Goal: Information Seeking & Learning: Find specific fact

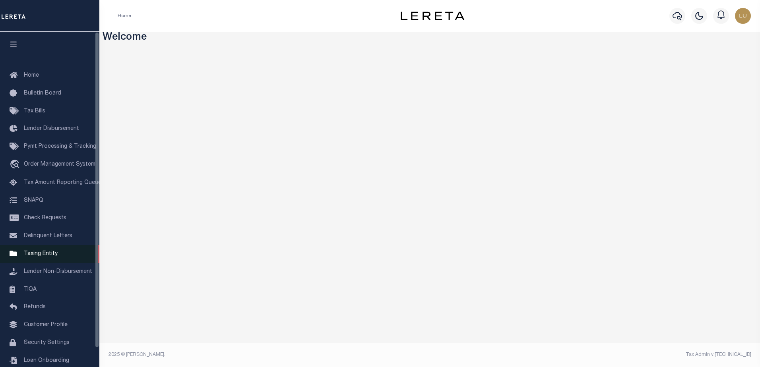
click at [40, 261] on link "Taxing Entity" at bounding box center [49, 254] width 99 height 18
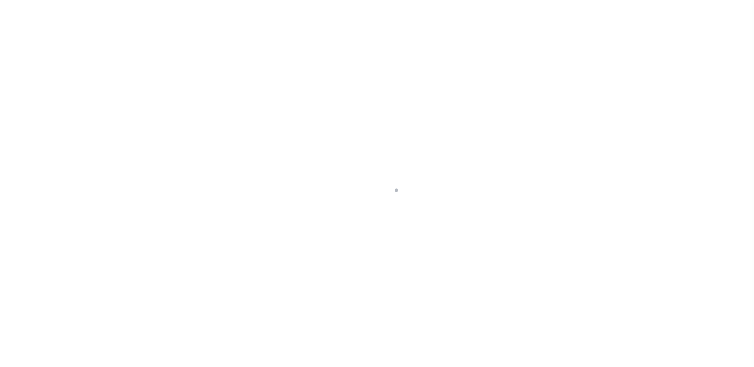
scroll to position [20, 0]
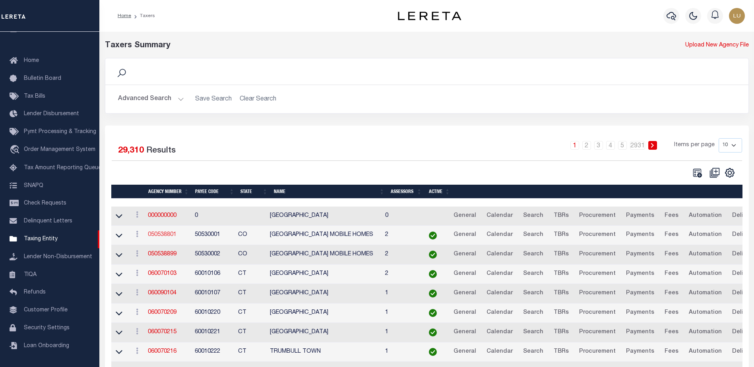
click at [158, 238] on link "050538801" at bounding box center [162, 235] width 29 height 6
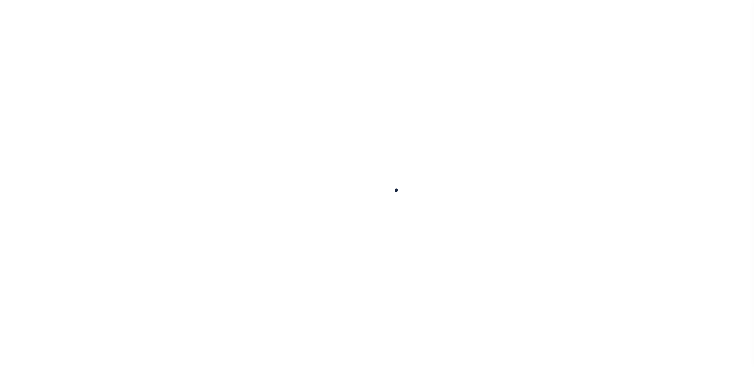
select select
checkbox input "false"
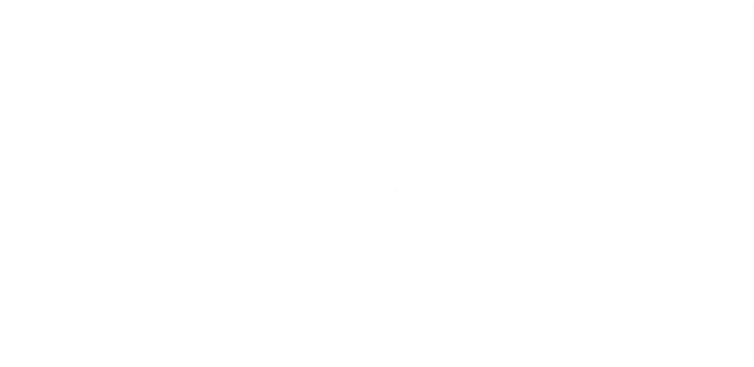
checkbox input "false"
type input "810500000"
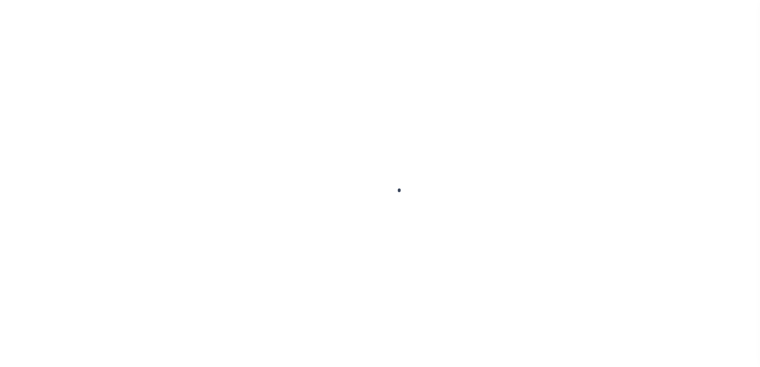
select select
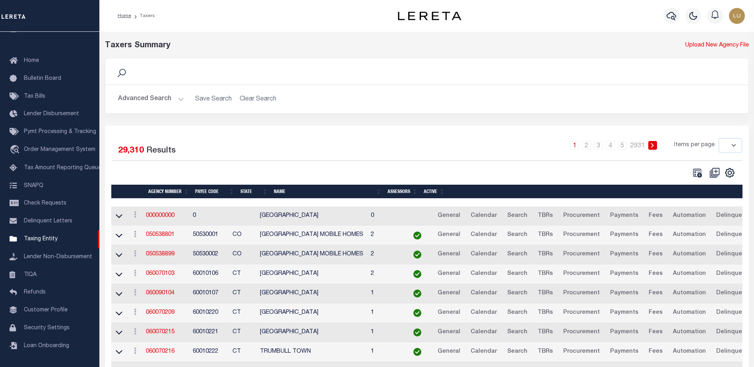
scroll to position [70, 0]
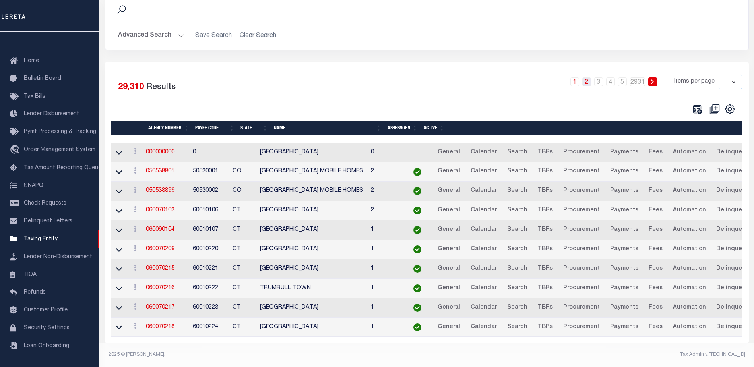
click at [588, 78] on link "2" at bounding box center [586, 82] width 9 height 9
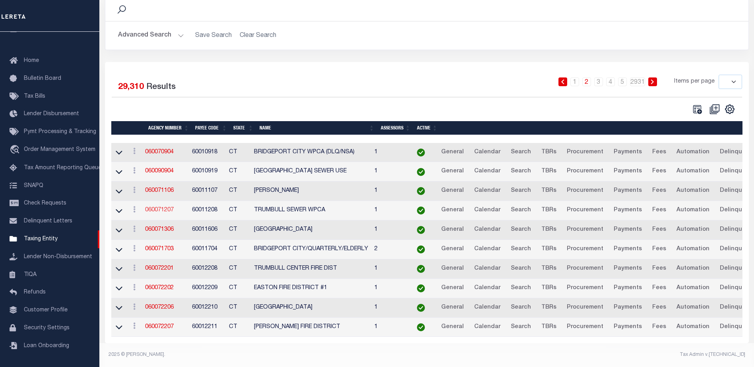
click at [165, 207] on link "060071207" at bounding box center [159, 210] width 29 height 6
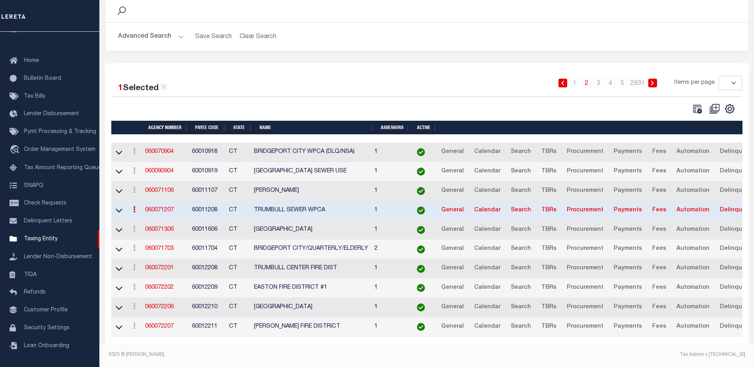
scroll to position [69, 0]
click at [159, 227] on link "060071306" at bounding box center [159, 230] width 29 height 6
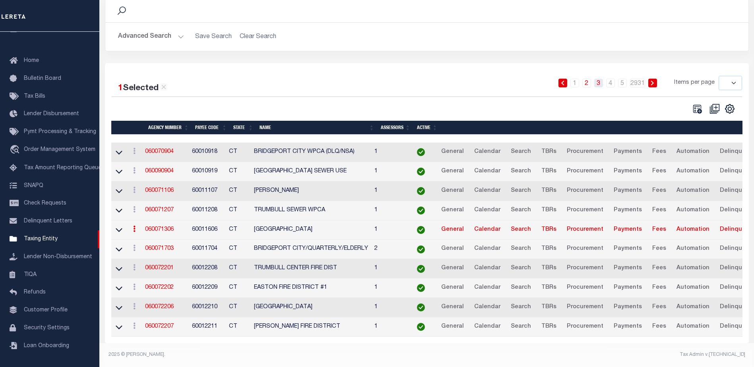
click at [601, 79] on link "3" at bounding box center [598, 83] width 9 height 9
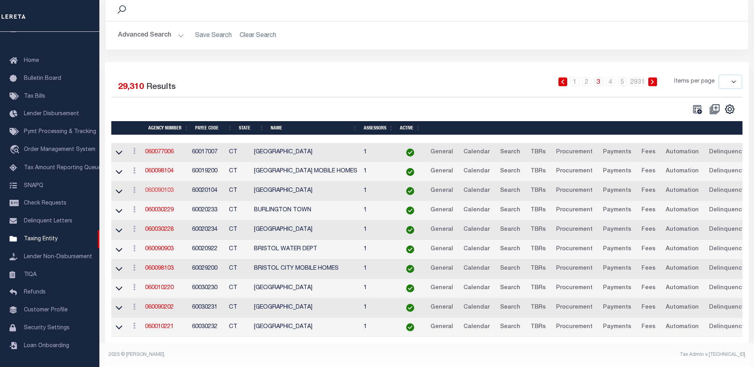
click at [166, 188] on link "060090103" at bounding box center [159, 191] width 29 height 6
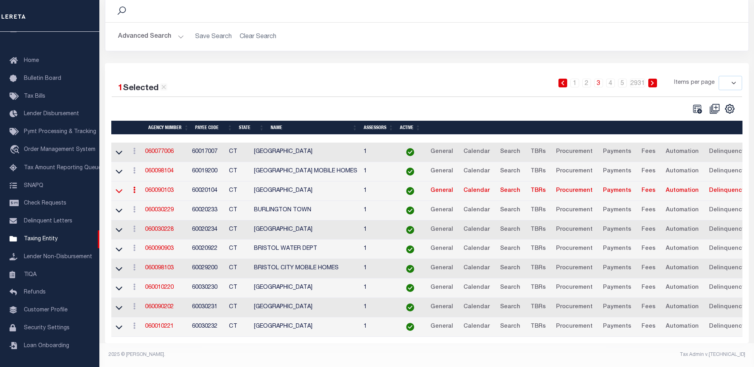
click at [120, 187] on icon at bounding box center [119, 191] width 7 height 8
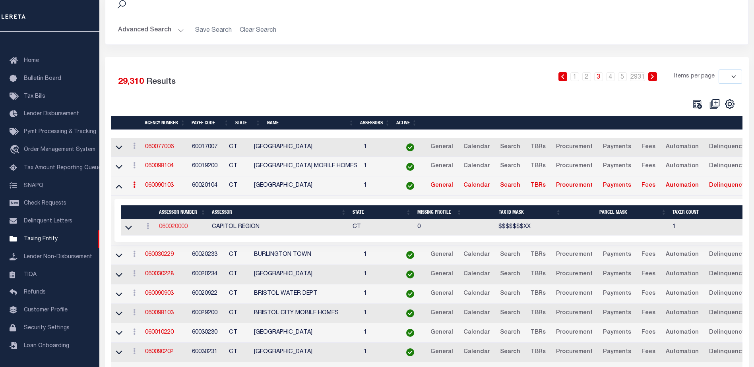
click at [174, 229] on link "060020000" at bounding box center [173, 227] width 29 height 6
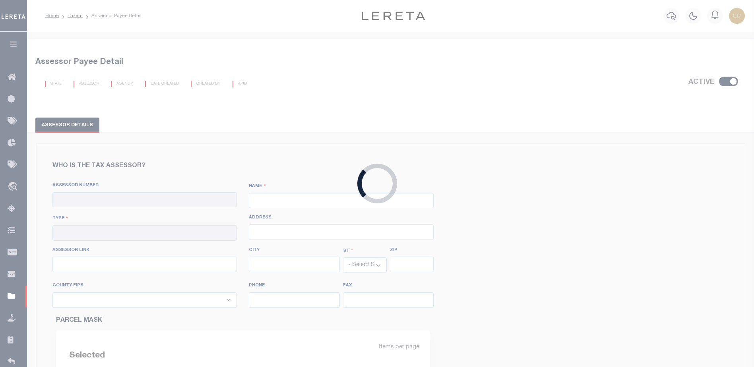
checkbox input "true"
type input "060020000"
type input "CAPITOL REGION"
type input "00 - County"
type input "550 Main Street"
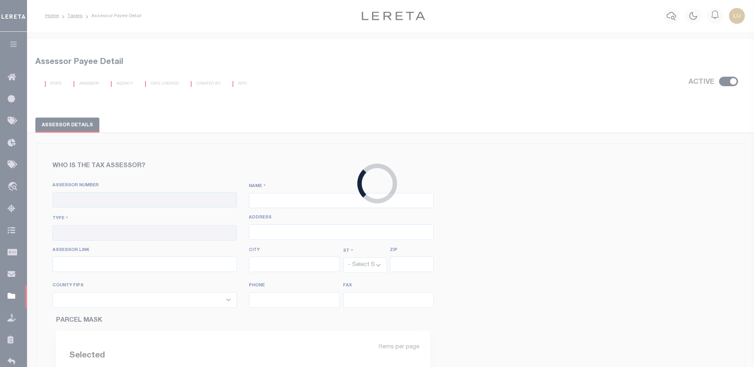
type input "http://www.mapgeo.com/crcogct/"
type input "[GEOGRAPHIC_DATA]"
select select "CT"
type input "6103"
select select "9003"
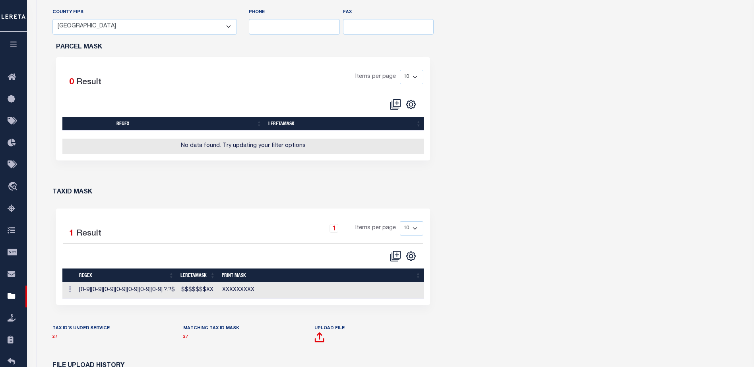
scroll to position [397, 0]
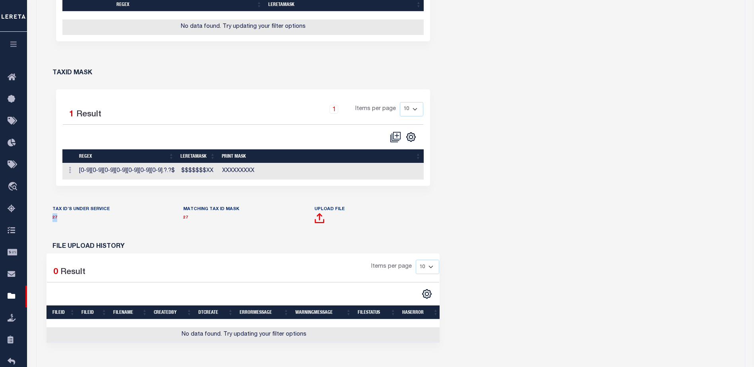
drag, startPoint x: 70, startPoint y: 222, endPoint x: 52, endPoint y: 224, distance: 18.0
click at [52, 224] on div "TAX ID’S UNDER SERVICE 27" at bounding box center [112, 219] width 131 height 29
click at [55, 220] on link "27" at bounding box center [54, 218] width 5 height 4
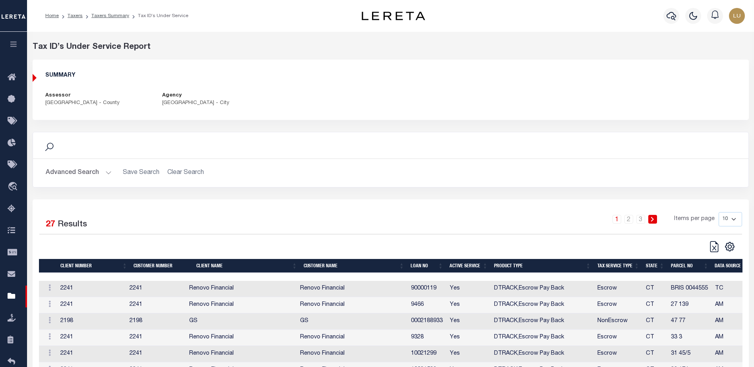
scroll to position [79, 0]
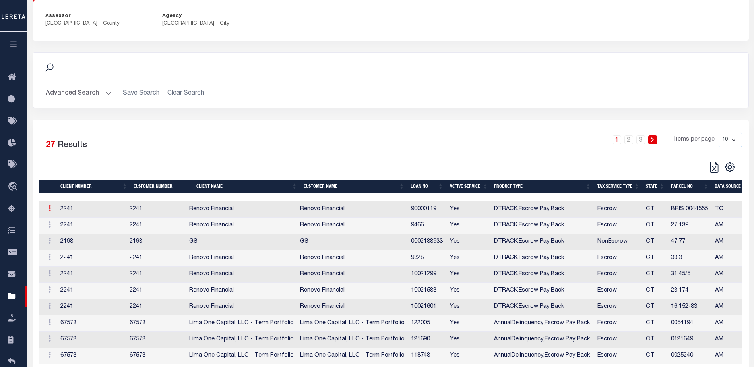
click at [49, 208] on icon at bounding box center [49, 208] width 2 height 6
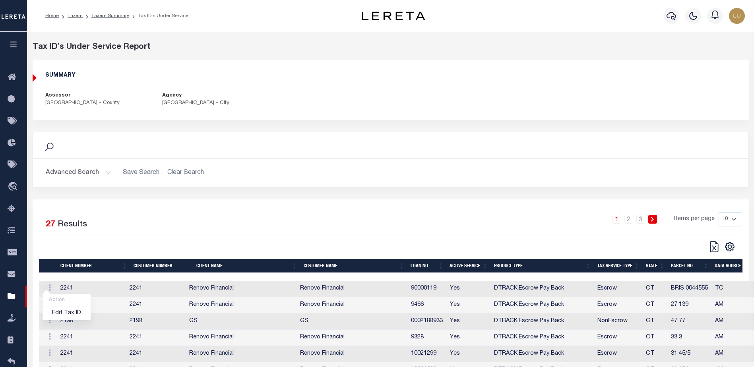
scroll to position [108, 0]
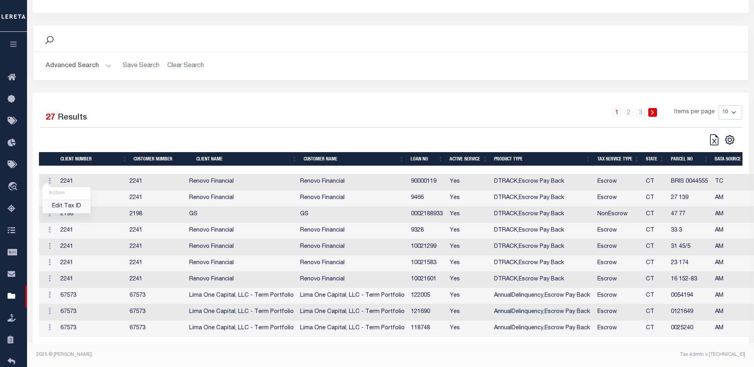
click at [68, 204] on link "Edit Tax ID" at bounding box center [67, 206] width 48 height 13
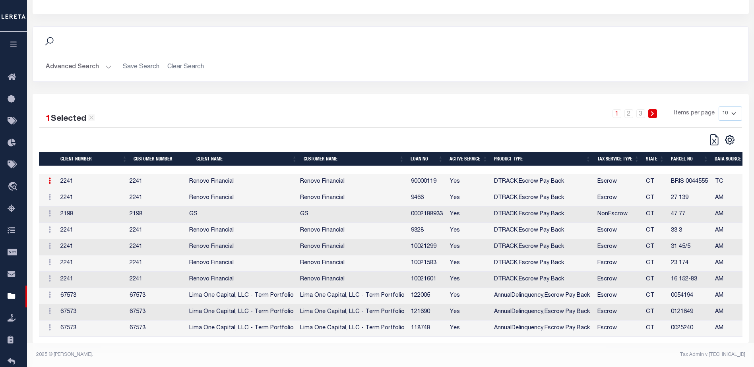
type input "0044555"
type textarea "$$$$$$$XX"
type input "XXXXXXXXX"
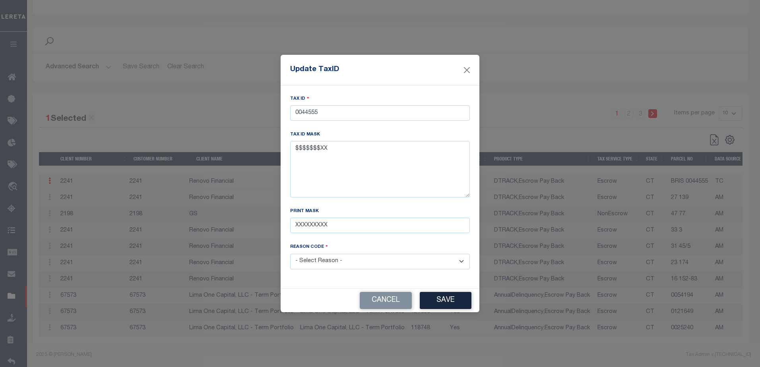
click at [321, 260] on select "- Select Reason - 099 - Other (Provide additional detail) ACT - Agency Changed …" at bounding box center [380, 262] width 180 height 16
click at [322, 260] on select "- Select Reason - 099 - Other (Provide additional detail) ACT - Agency Changed …" at bounding box center [380, 262] width 180 height 16
click at [320, 110] on input "0044555" at bounding box center [380, 113] width 180 height 16
click at [465, 67] on button "Close" at bounding box center [467, 70] width 10 height 10
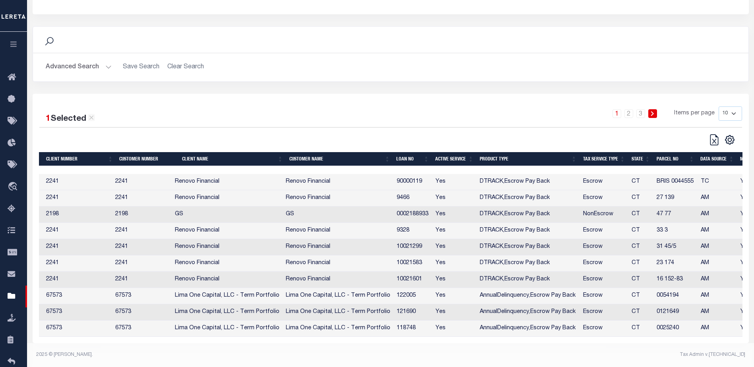
scroll to position [0, 14]
click at [411, 180] on td "90000119" at bounding box center [412, 182] width 39 height 16
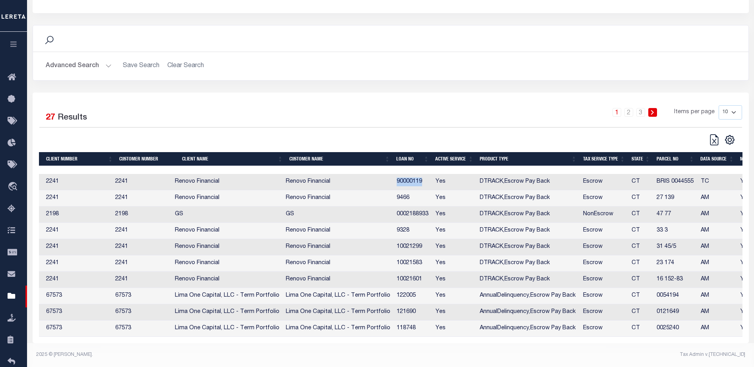
click at [411, 180] on td "90000119" at bounding box center [412, 182] width 39 height 16
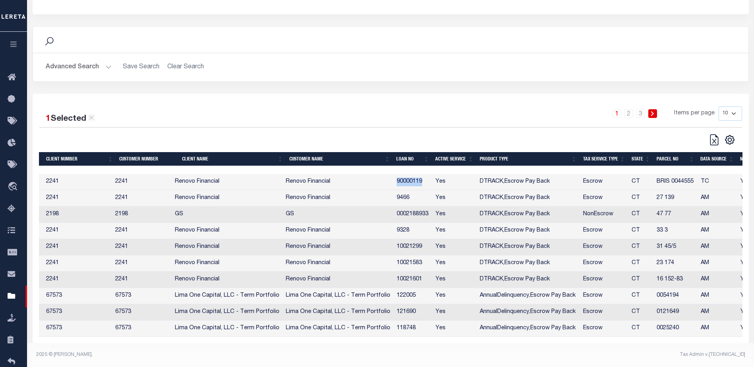
copy td "90000119"
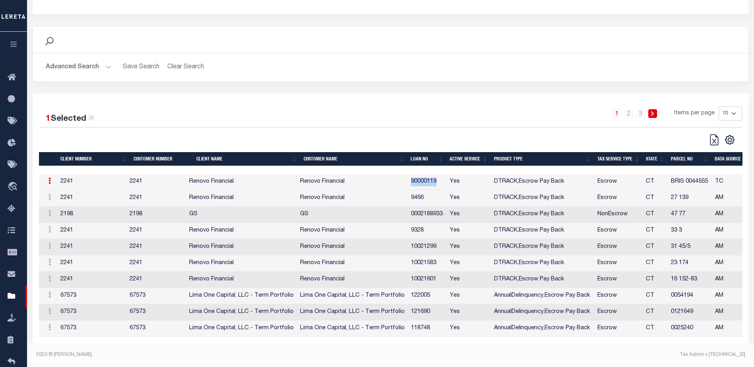
click at [48, 183] on icon at bounding box center [49, 181] width 2 height 6
click at [61, 209] on link "Edit Tax ID" at bounding box center [67, 206] width 48 height 13
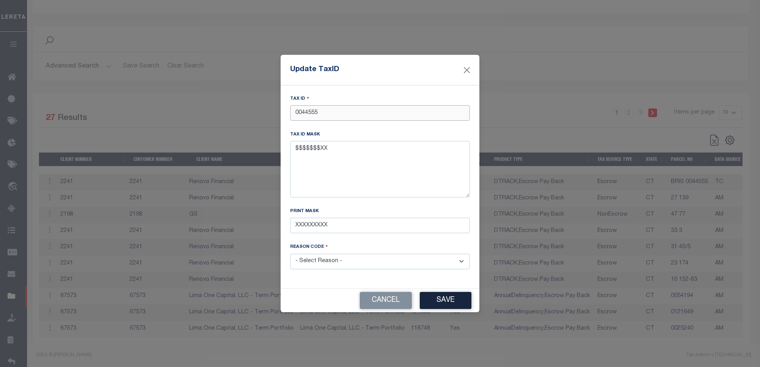
click at [339, 109] on input "0044555" at bounding box center [380, 113] width 180 height 16
type input "0044556"
click at [352, 258] on select "- Select Reason - 099 - Other (Provide additional detail) ACT - Agency Changed …" at bounding box center [380, 262] width 180 height 16
select select "ACT"
click at [290, 254] on select "- Select Reason - 099 - Other (Provide additional detail) ACT - Agency Changed …" at bounding box center [380, 262] width 180 height 16
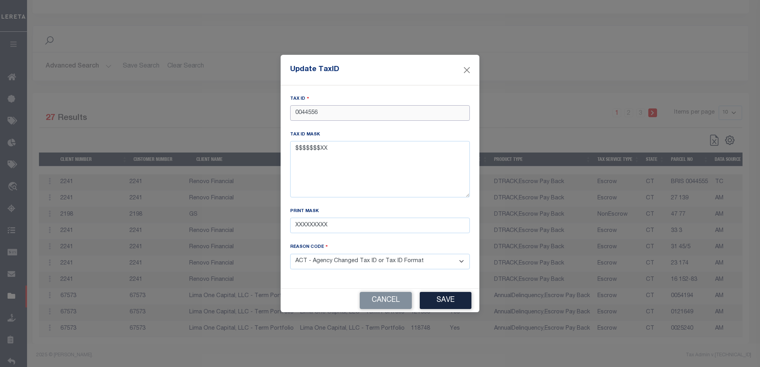
click at [306, 112] on input "0044556" at bounding box center [380, 113] width 180 height 16
click at [435, 298] on button "Save" at bounding box center [446, 300] width 52 height 17
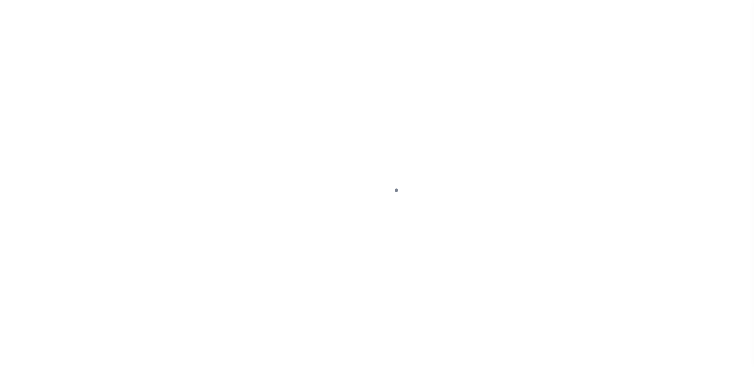
select select "2"
select select
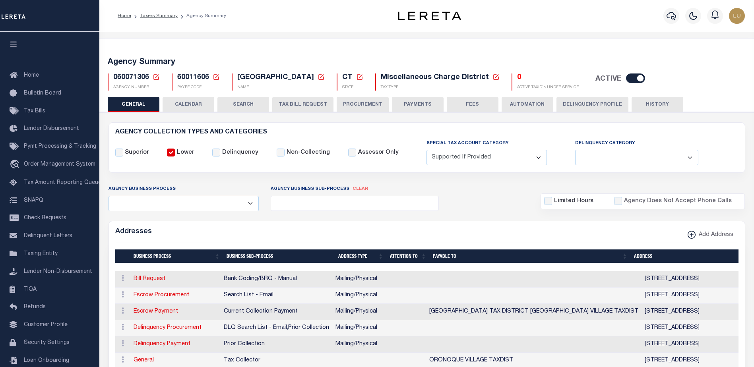
select select "2"
select select
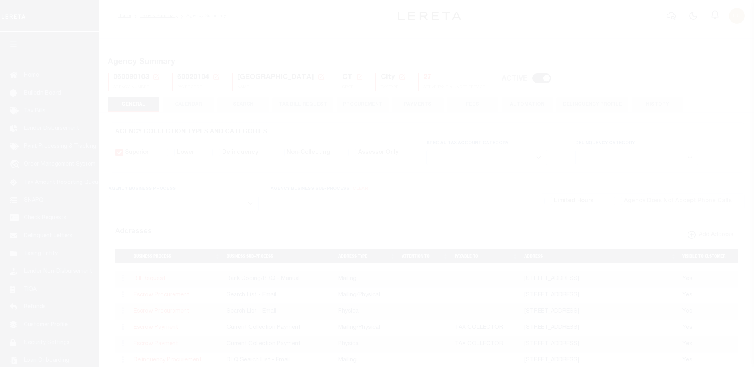
select select
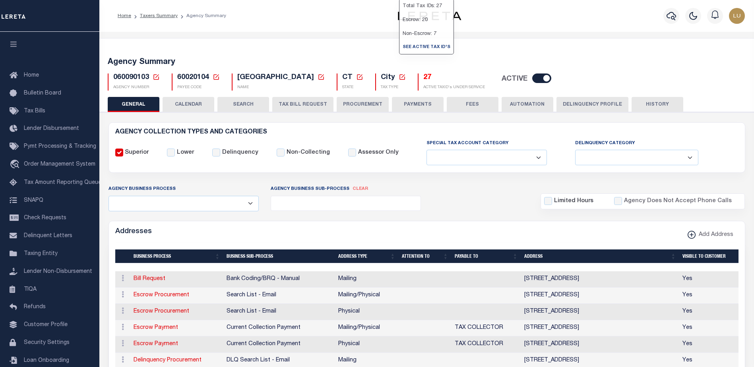
click at [423, 78] on h5 "27" at bounding box center [454, 78] width 62 height 9
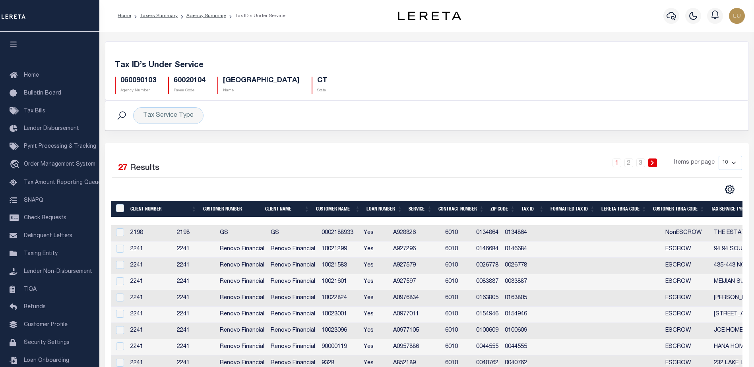
scroll to position [56, 0]
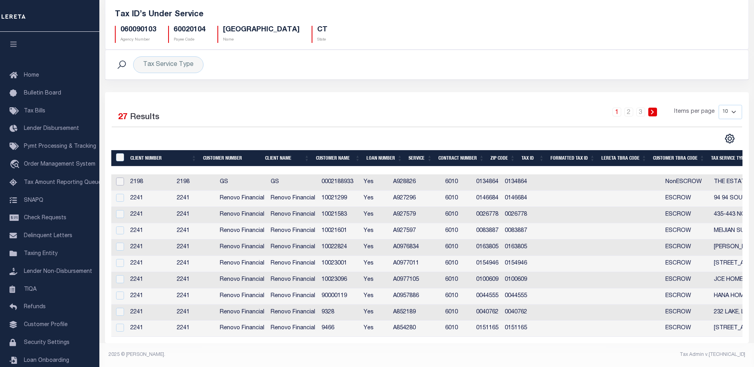
click at [118, 179] on input "checkbox" at bounding box center [120, 182] width 8 height 8
checkbox input "true"
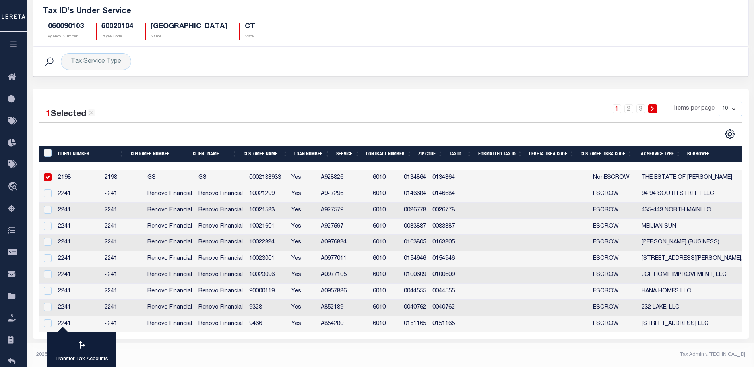
scroll to position [0, 0]
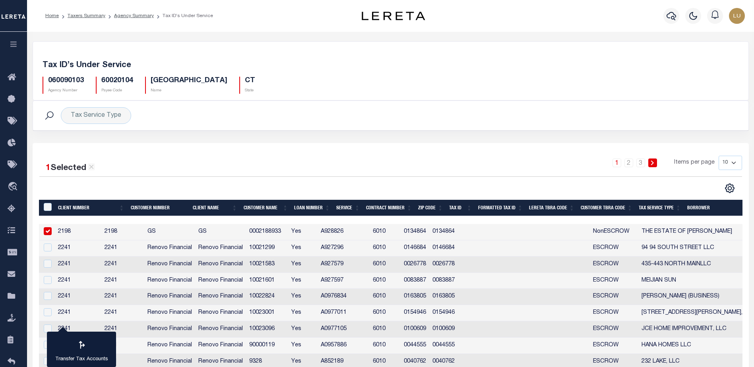
click at [66, 86] on div "060090103 Agency Number" at bounding box center [63, 85] width 41 height 17
click at [65, 86] on div "060090103 Agency Number" at bounding box center [63, 85] width 41 height 17
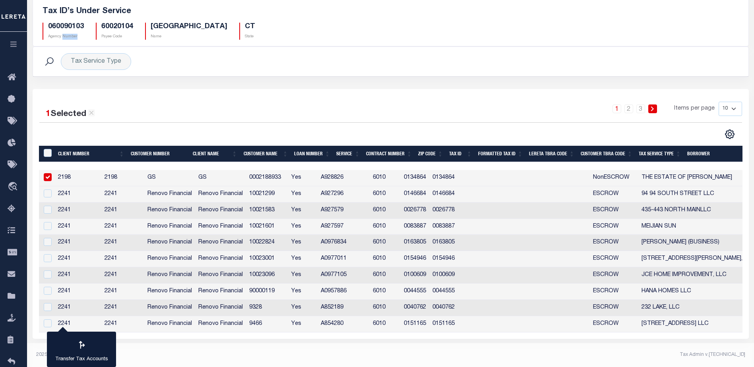
click at [726, 112] on select "10 25 50 100" at bounding box center [730, 109] width 23 height 14
select select "100"
click at [719, 102] on select "10 25 50 100" at bounding box center [730, 109] width 23 height 14
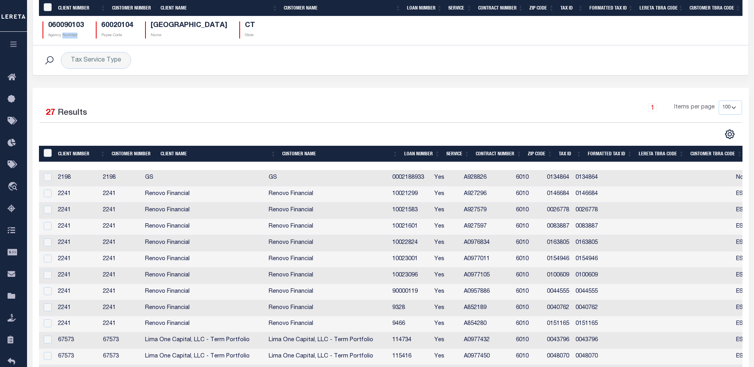
scroll to position [214, 0]
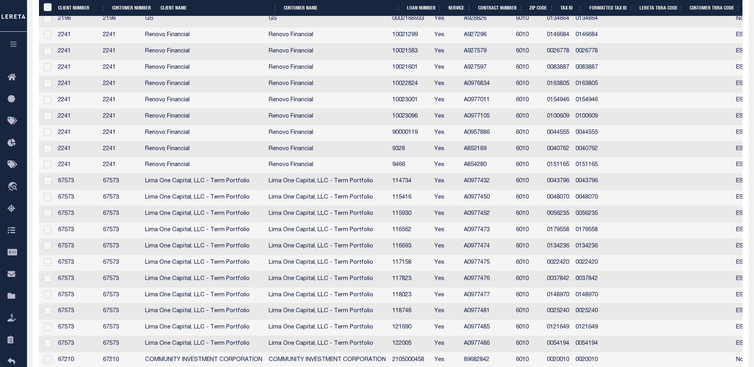
click at [62, 263] on td "67573" at bounding box center [77, 263] width 45 height 16
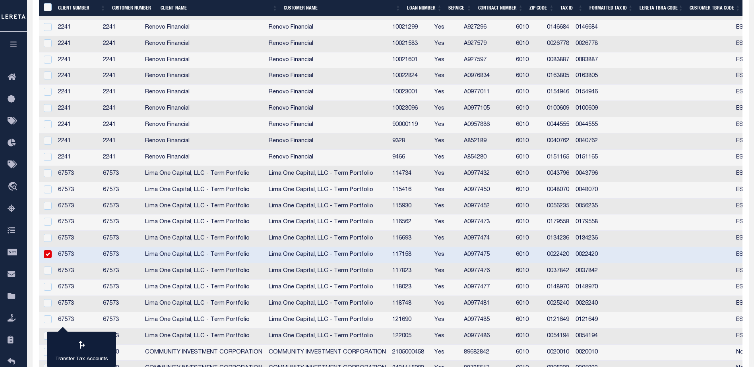
click at [73, 258] on td "67573" at bounding box center [77, 255] width 45 height 16
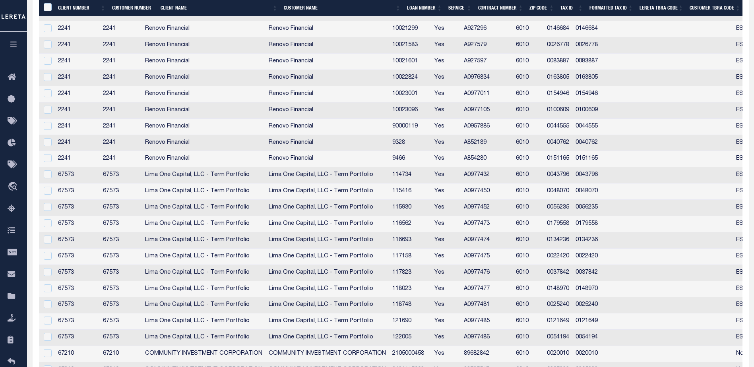
scroll to position [214, 0]
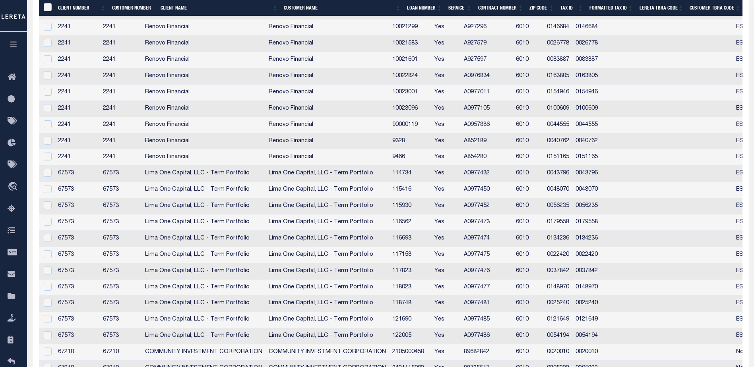
drag, startPoint x: 86, startPoint y: 259, endPoint x: 67, endPoint y: 254, distance: 19.8
click at [95, 259] on td "67573" at bounding box center [77, 255] width 45 height 16
checkbox input "true"
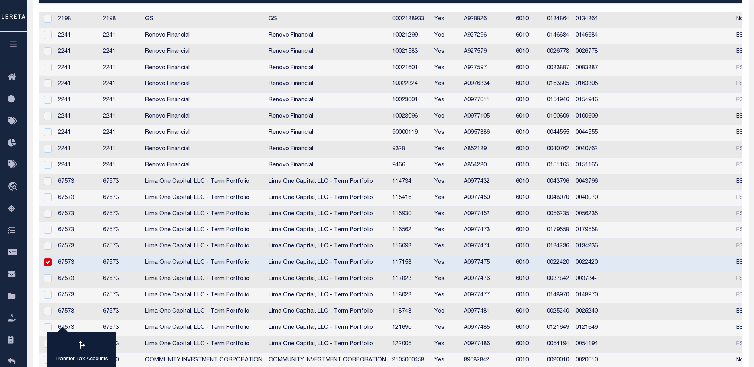
scroll to position [0, 0]
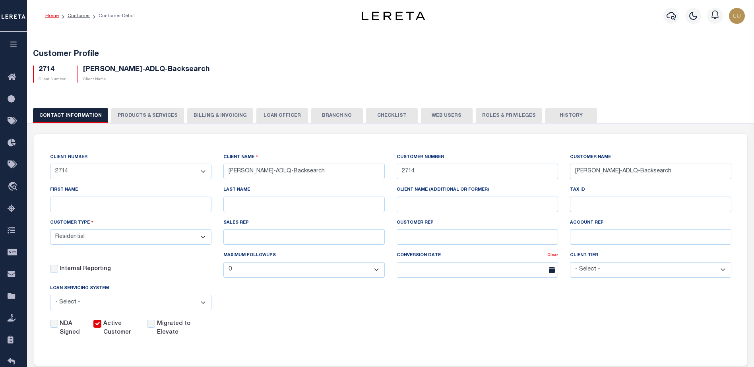
select select "Residential"
click at [18, 48] on icon "button" at bounding box center [13, 44] width 9 height 7
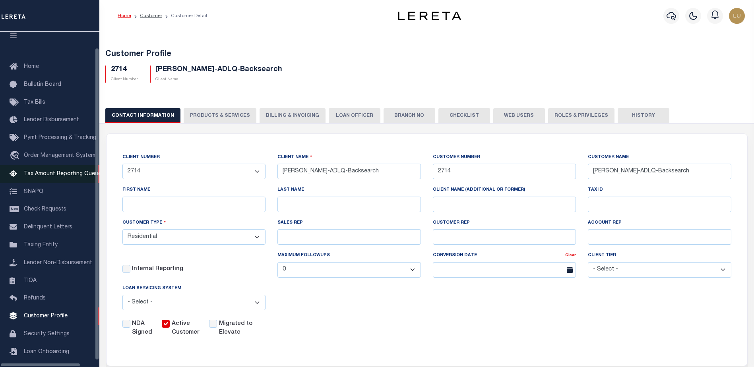
scroll to position [20, 0]
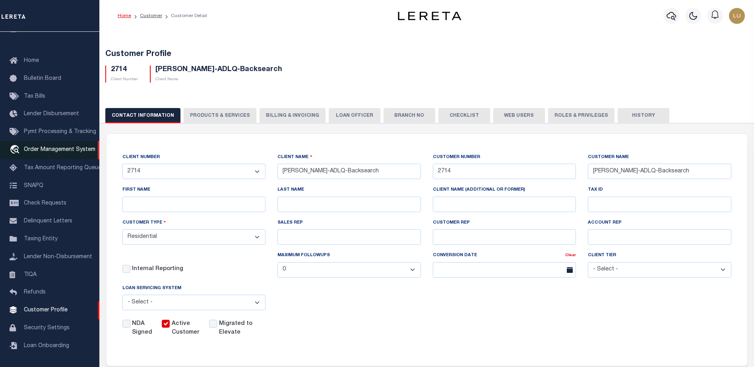
click at [51, 147] on span "Order Management System" at bounding box center [60, 150] width 72 height 6
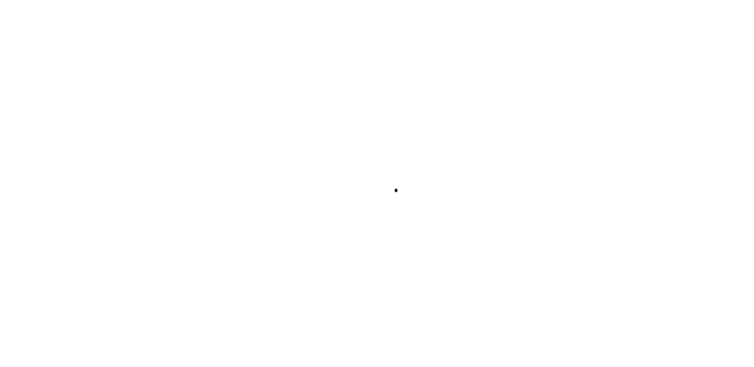
scroll to position [20, 0]
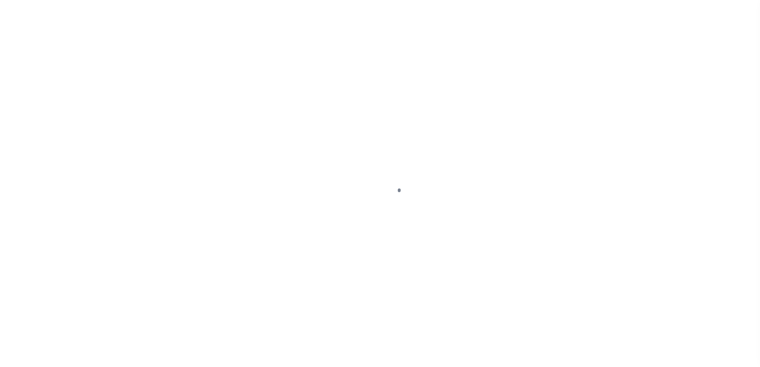
select select "200"
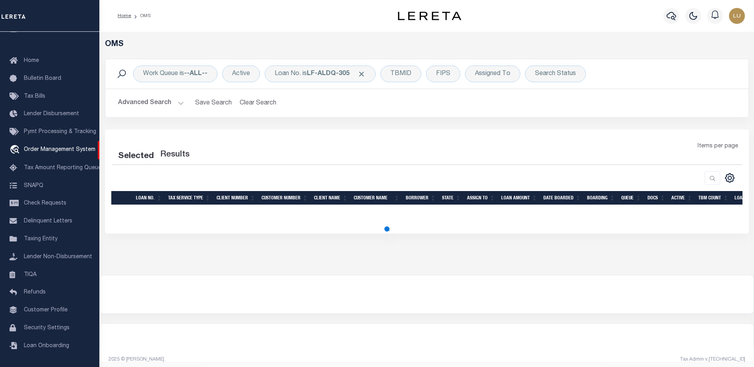
select select "200"
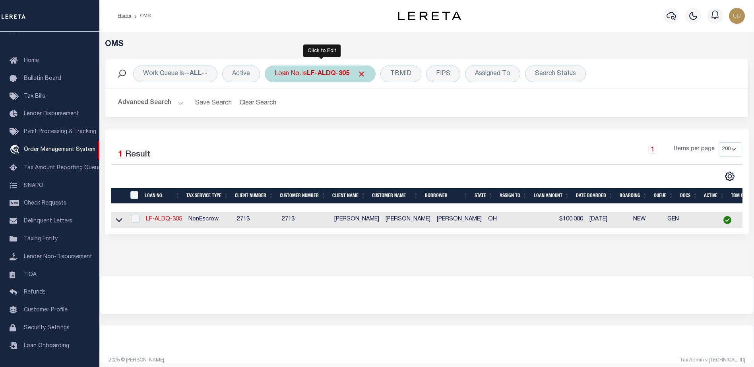
click at [304, 79] on div "Loan No. is LF-ALDQ-305" at bounding box center [320, 74] width 111 height 17
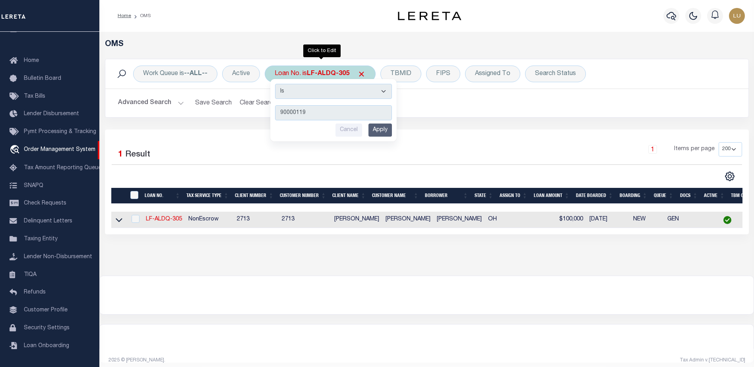
type input "90000119"
click at [382, 127] on input "Apply" at bounding box center [379, 130] width 23 height 13
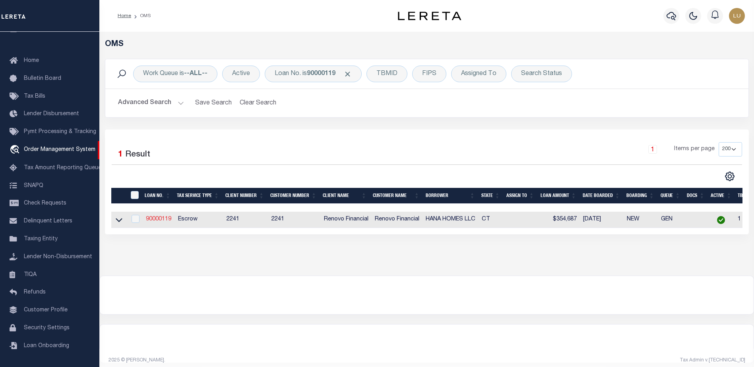
click at [164, 221] on link "90000119" at bounding box center [158, 220] width 25 height 6
type input "90000119"
type input "HANA HOMES LLC"
select select
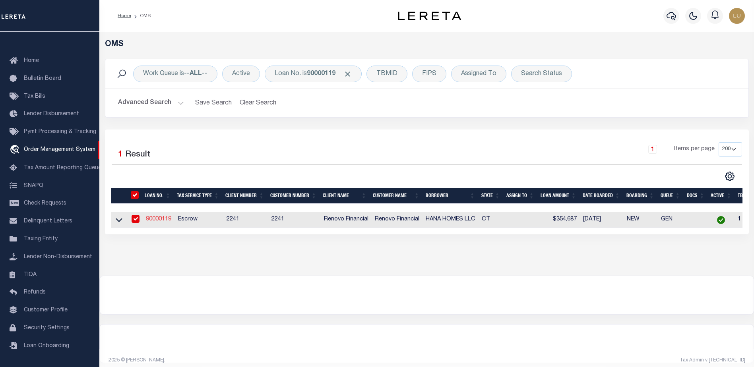
select select "10"
select select "Escrow"
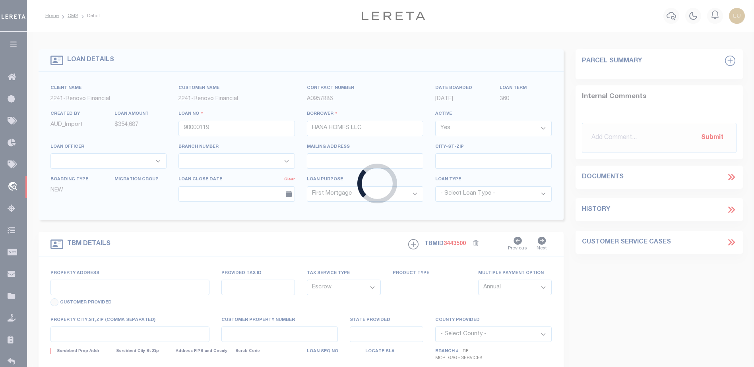
type input "318 EMMETT ST"
type input "BRISTOL, CT 06010"
type input "a0kUS00000BIoCv"
type input "CT"
select select
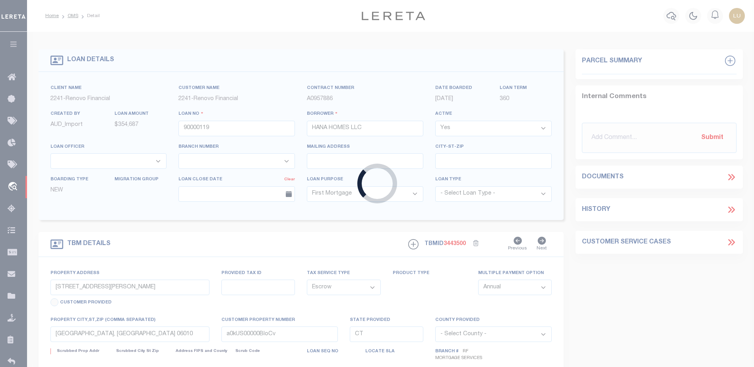
select select "25067"
select select "2"
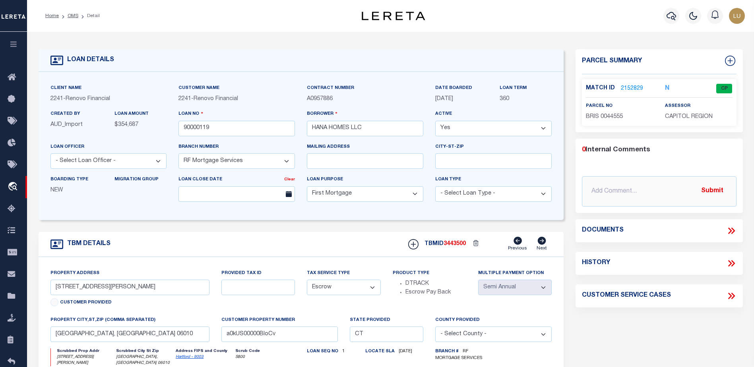
click at [628, 81] on div "Match ID 2152829 N CP parcel no assessor" at bounding box center [659, 102] width 155 height 47
click at [630, 85] on link "2152829" at bounding box center [632, 89] width 22 height 8
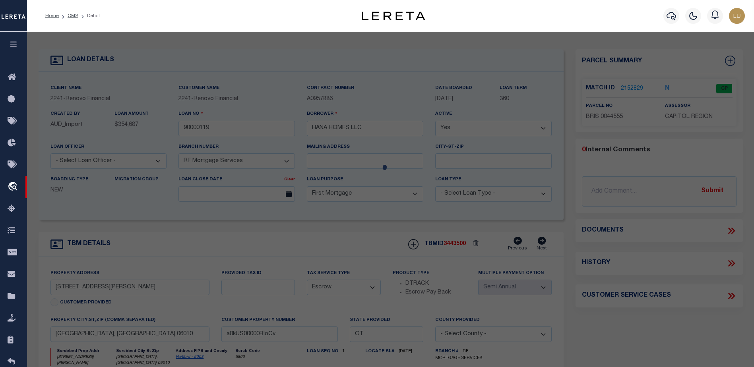
checkbox input "false"
select select "CP"
type input "ZAIN,BARNWELL"
select select "ATL"
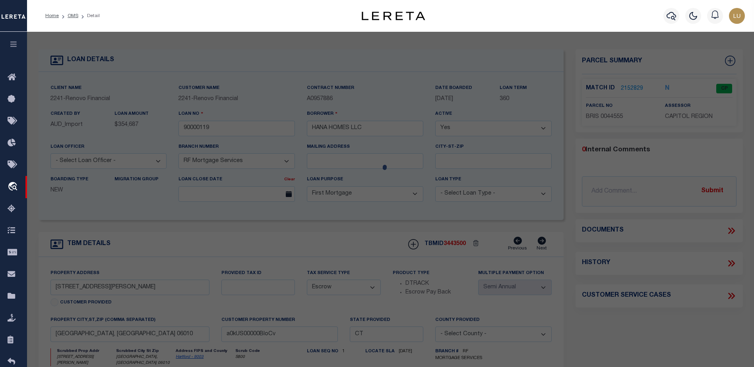
select select "ADD"
type input "318 EMMETT ST"
type input "BRISTOL, CT 06010"
type textarea "LOT:3-44555 CITY/MUNI/TWP:BRISTOL"
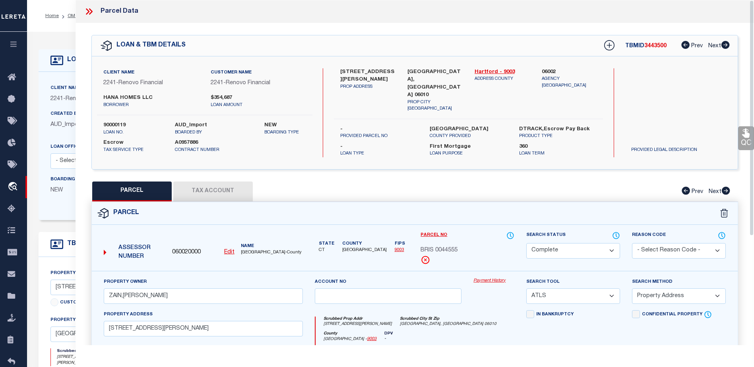
click at [490, 278] on link "Payment History" at bounding box center [493, 281] width 41 height 7
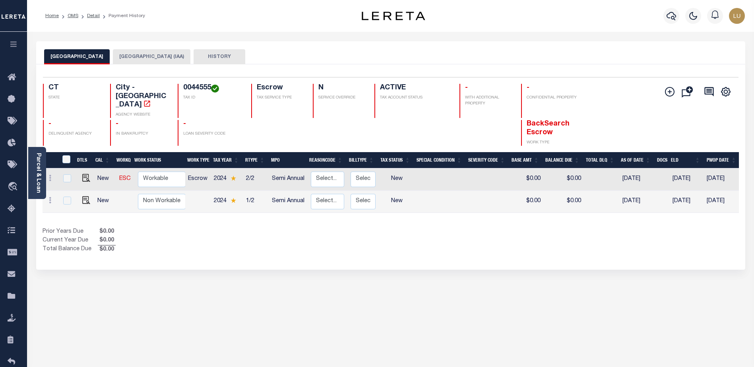
click at [191, 88] on h4 "0044555" at bounding box center [212, 88] width 58 height 9
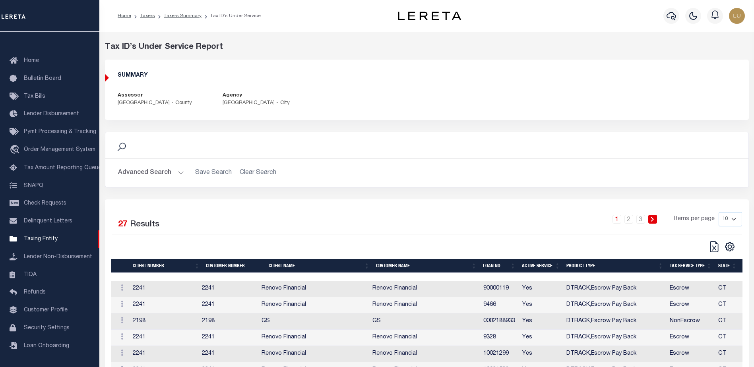
scroll to position [79, 0]
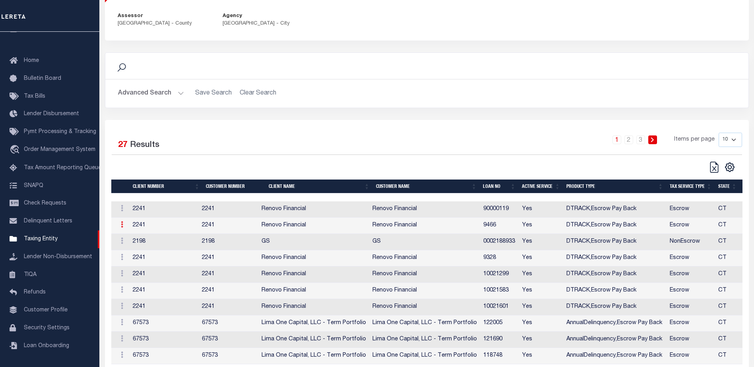
click at [123, 228] on icon at bounding box center [122, 224] width 2 height 6
click at [282, 157] on div "Selected 27 Results 1 2 3 Items per page 10 25 50 100" at bounding box center [426, 153] width 643 height 41
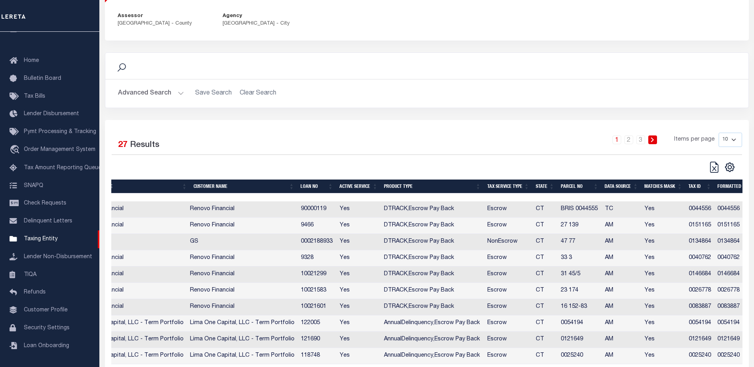
scroll to position [0, 180]
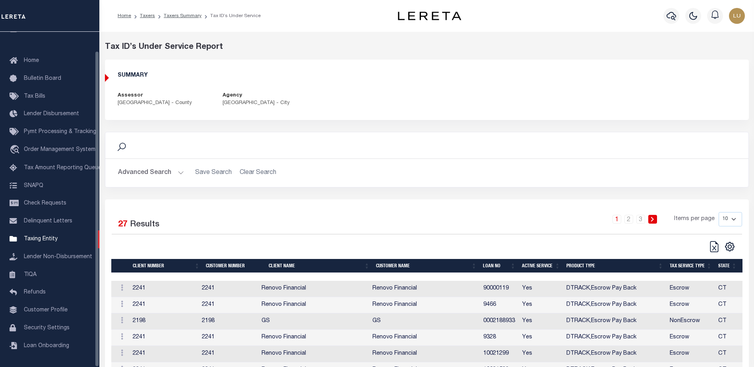
click at [109, 78] on div "SUMMARY [GEOGRAPHIC_DATA] REGION - County Agency [GEOGRAPHIC_DATA] - City" at bounding box center [426, 90] width 643 height 48
click at [108, 78] on div "SUMMARY [GEOGRAPHIC_DATA] REGION - County Agency [GEOGRAPHIC_DATA] - City" at bounding box center [427, 90] width 644 height 60
click at [107, 78] on div "SUMMARY [GEOGRAPHIC_DATA] REGION - County Agency [GEOGRAPHIC_DATA] - City" at bounding box center [427, 90] width 644 height 60
click at [178, 173] on button "Advanced Search" at bounding box center [151, 173] width 66 height 16
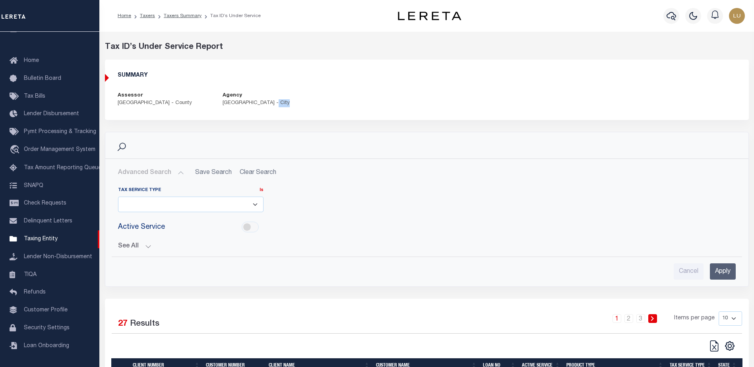
click at [178, 173] on button "Advanced Search" at bounding box center [151, 173] width 66 height 16
click at [176, 169] on button "Advanced Search" at bounding box center [151, 173] width 66 height 16
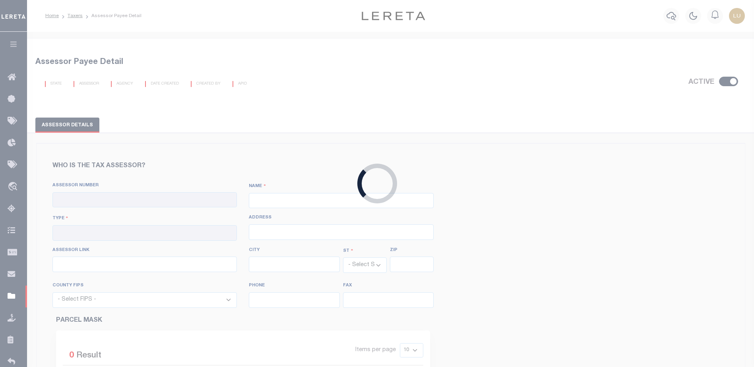
checkbox input "true"
type input "060020000"
type input "CAPITOL REGION"
type input "00 - County"
type input "550 Main Street"
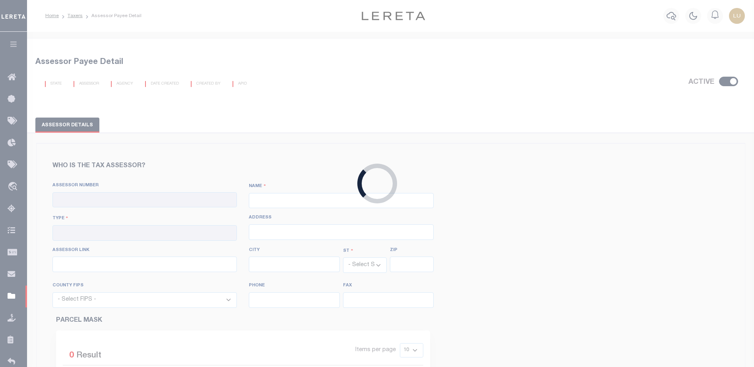
type input "http://www.mapgeo.com/crcogct/"
type input "[GEOGRAPHIC_DATA]"
select select "CT"
type input "6103"
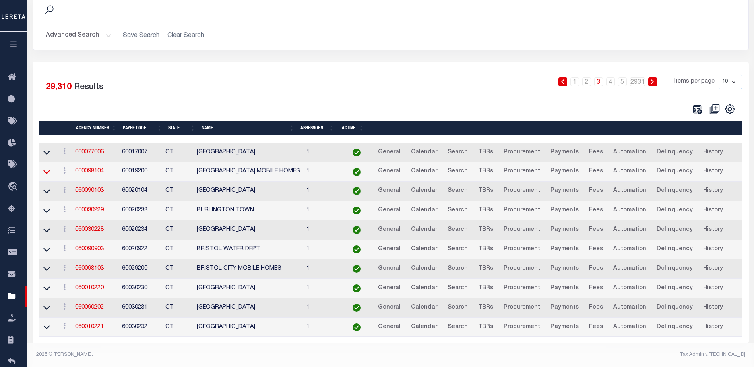
click at [48, 168] on icon at bounding box center [46, 172] width 7 height 8
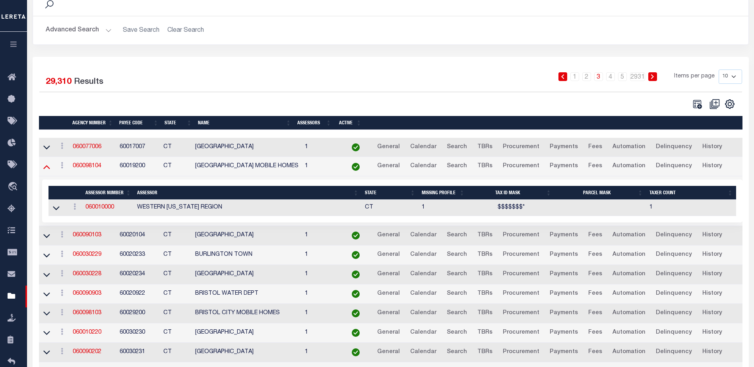
click at [45, 171] on icon at bounding box center [46, 167] width 7 height 8
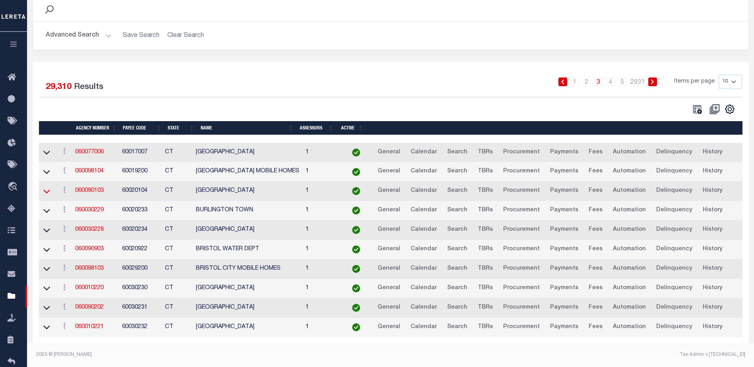
click at [47, 188] on icon at bounding box center [46, 191] width 7 height 8
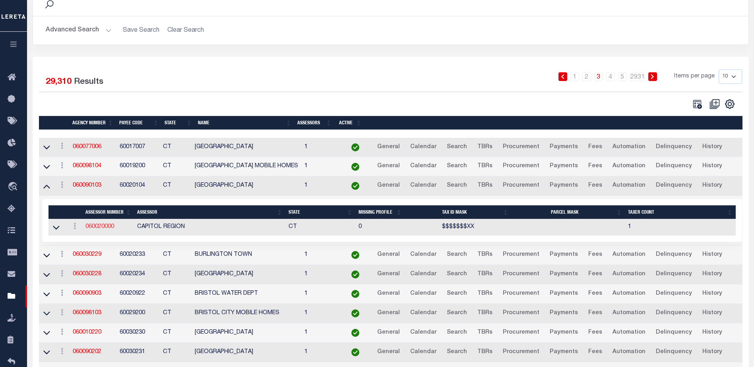
click at [101, 226] on link "060020000" at bounding box center [99, 227] width 29 height 6
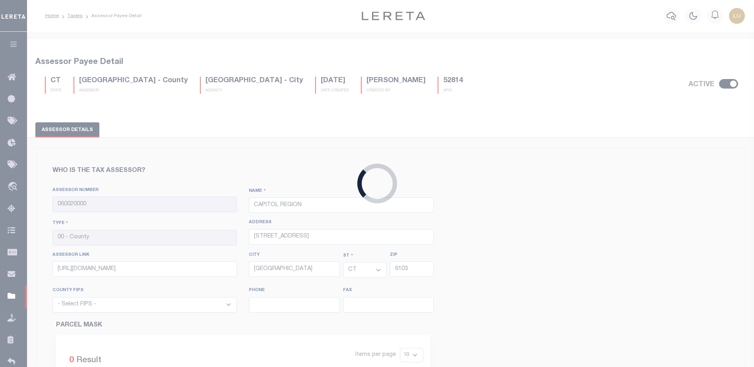
select select "9003"
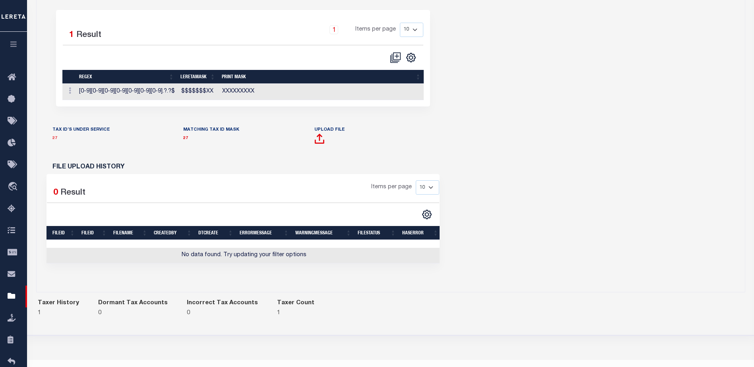
click at [54, 140] on link "27" at bounding box center [54, 138] width 5 height 4
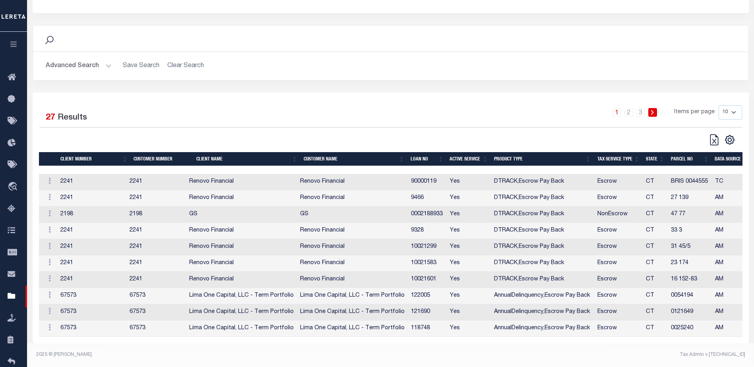
click at [101, 174] on td "2241" at bounding box center [91, 182] width 69 height 16
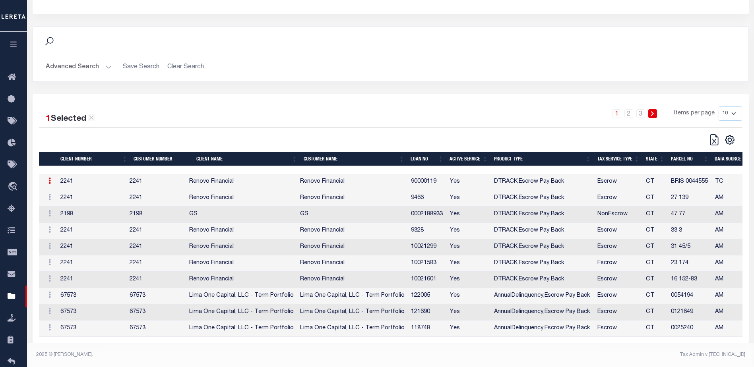
click at [101, 174] on td "2241" at bounding box center [91, 182] width 69 height 16
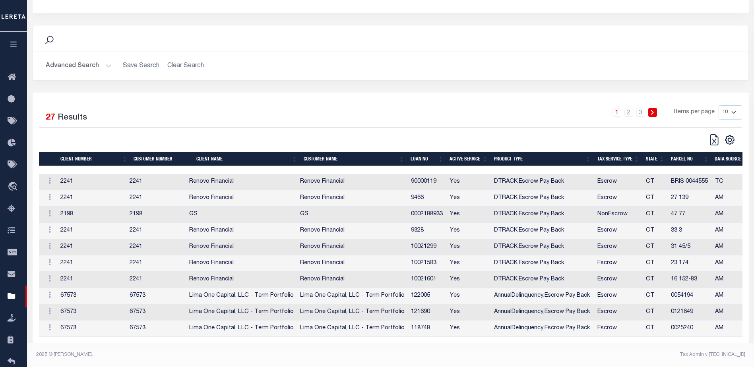
drag, startPoint x: 101, startPoint y: 174, endPoint x: 59, endPoint y: 181, distance: 43.1
click at [74, 180] on td "2241" at bounding box center [91, 182] width 69 height 16
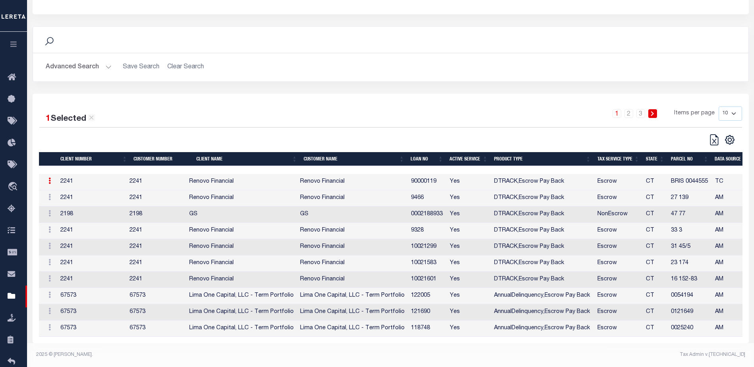
click at [47, 179] on link at bounding box center [49, 182] width 10 height 6
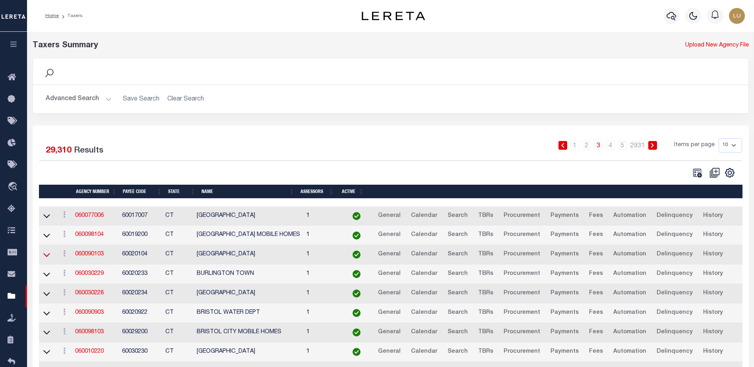
click at [45, 256] on icon at bounding box center [46, 255] width 7 height 8
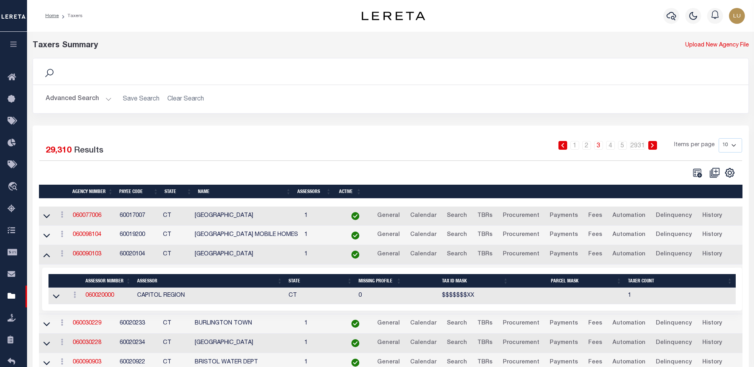
scroll to position [119, 0]
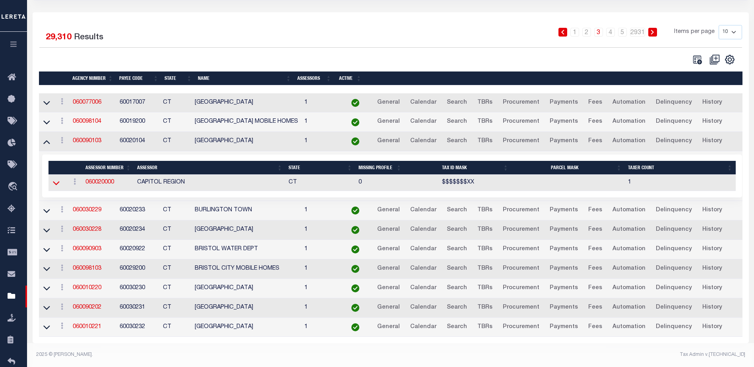
click at [56, 181] on icon at bounding box center [56, 183] width 7 height 4
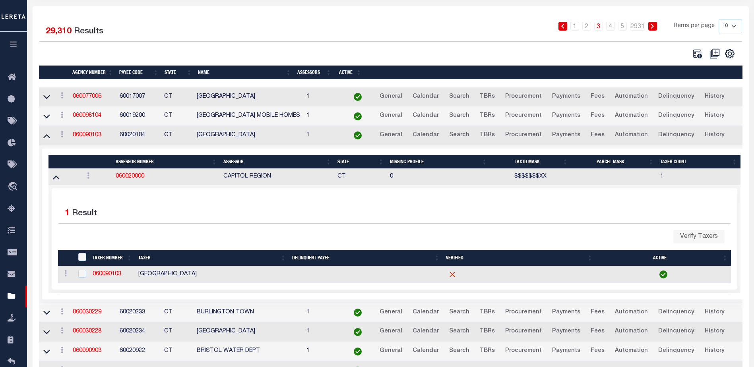
scroll to position [199, 0]
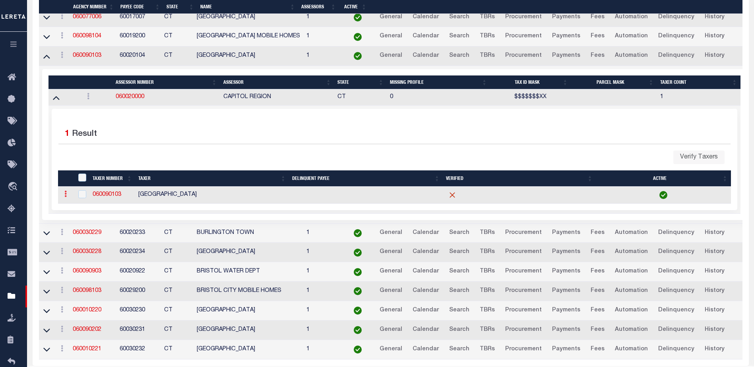
click at [62, 198] on link at bounding box center [65, 195] width 9 height 6
click at [88, 97] on icon at bounding box center [88, 96] width 2 height 6
click at [94, 112] on link "View" at bounding box center [102, 109] width 36 height 13
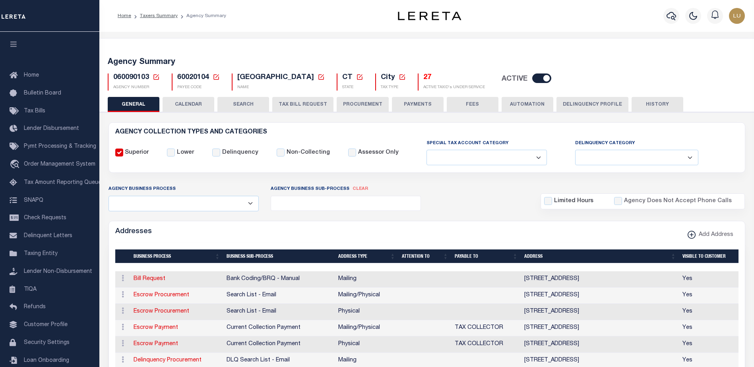
click at [646, 104] on button "HISTORY" at bounding box center [658, 104] width 52 height 15
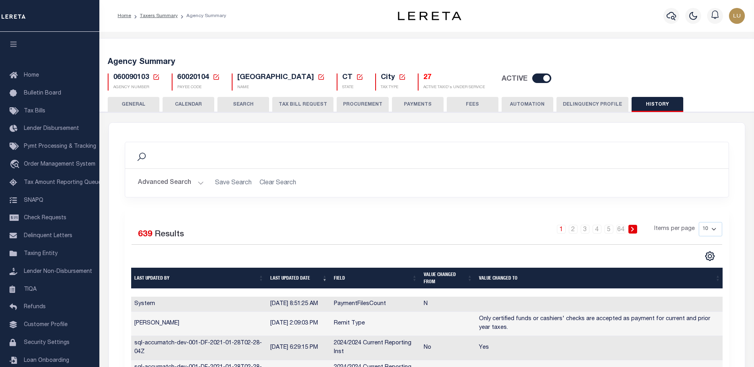
scroll to position [113, 0]
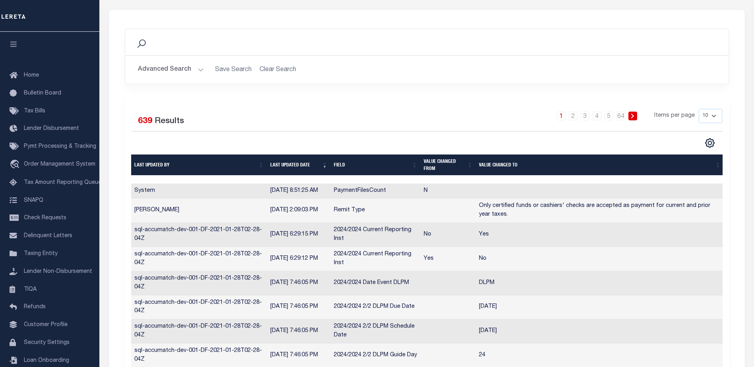
click at [300, 165] on th "Last updated date" at bounding box center [299, 165] width 64 height 21
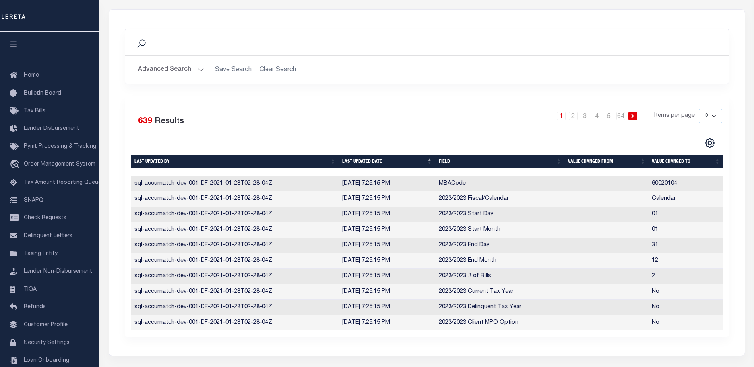
click at [373, 161] on th "Last updated date" at bounding box center [387, 162] width 97 height 14
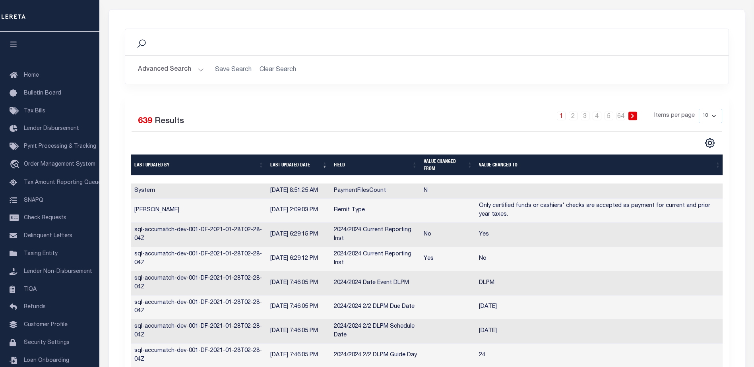
drag, startPoint x: 293, startPoint y: 197, endPoint x: 242, endPoint y: 185, distance: 52.6
click at [241, 186] on tr "System 9/29/2025, 8:51:25 AM PaymentFilesCount N" at bounding box center [427, 192] width 593 height 16
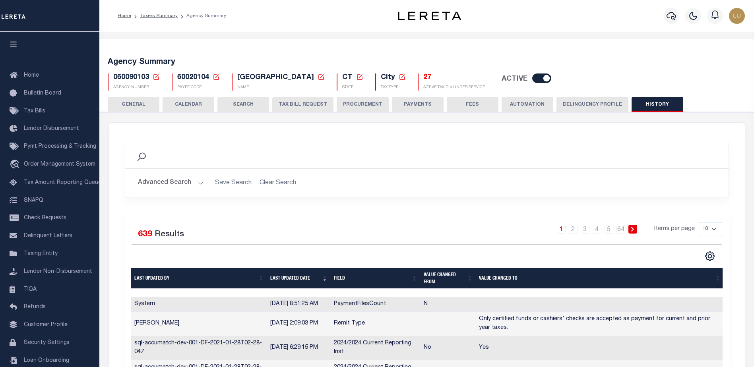
click at [248, 78] on span "[GEOGRAPHIC_DATA]" at bounding box center [275, 77] width 77 height 7
copy span "[GEOGRAPHIC_DATA]"
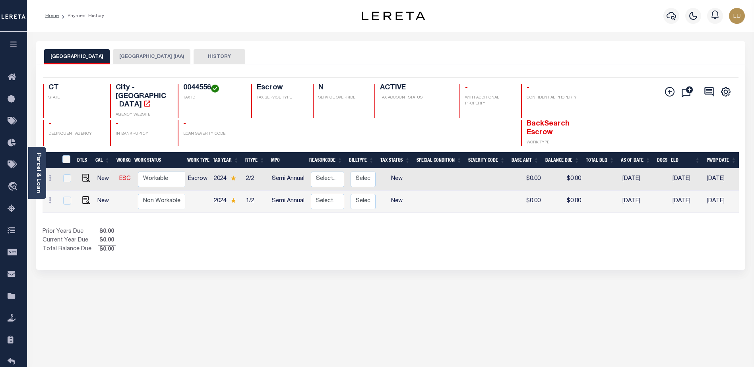
click at [194, 56] on button "HISTORY" at bounding box center [220, 56] width 52 height 15
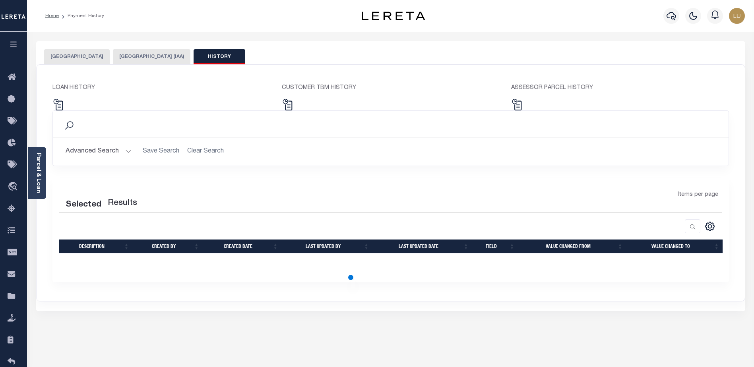
scroll to position [79, 0]
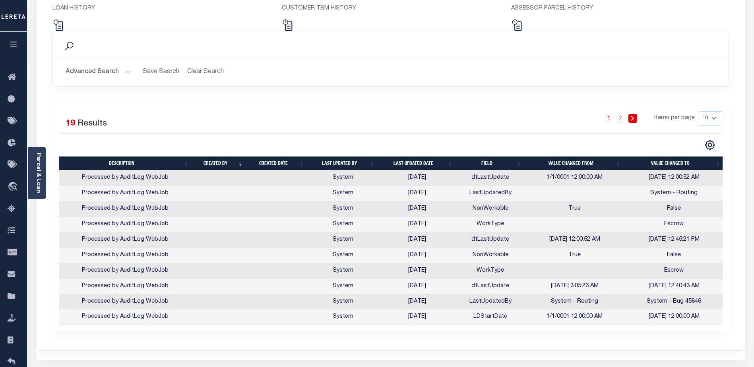
click at [403, 161] on th "Last updated date" at bounding box center [417, 164] width 78 height 14
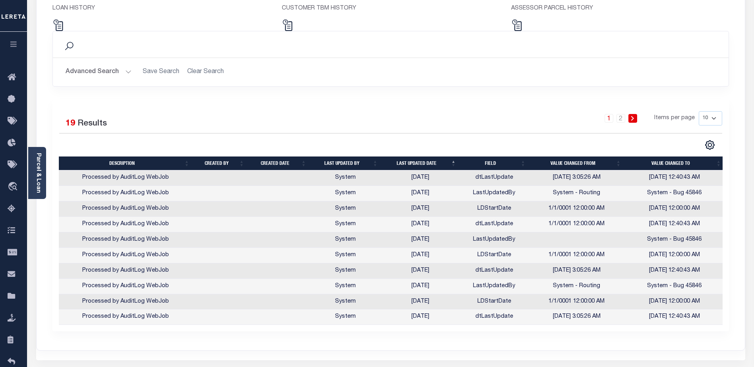
click at [405, 160] on th "Last updated date" at bounding box center [420, 164] width 78 height 14
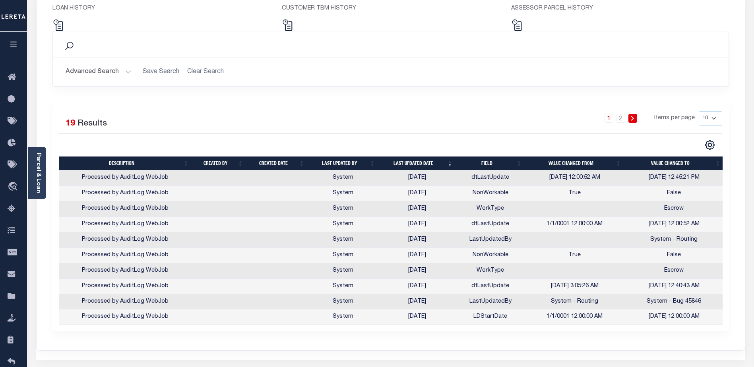
scroll to position [0, 1]
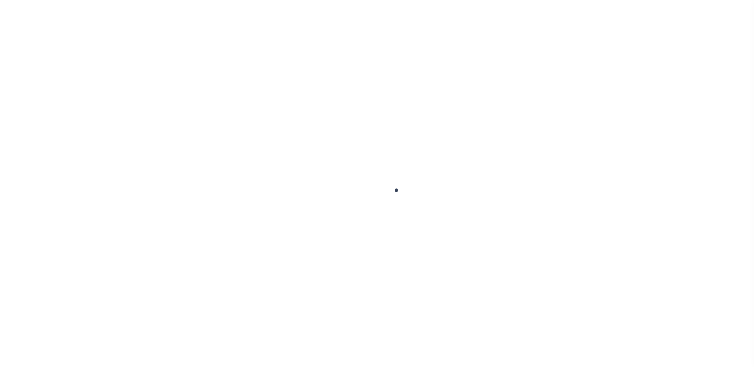
checkbox input "true"
type input "060020000"
type input "CAPITOL REGION"
type input "00 - County"
type input "[STREET_ADDRESS]"
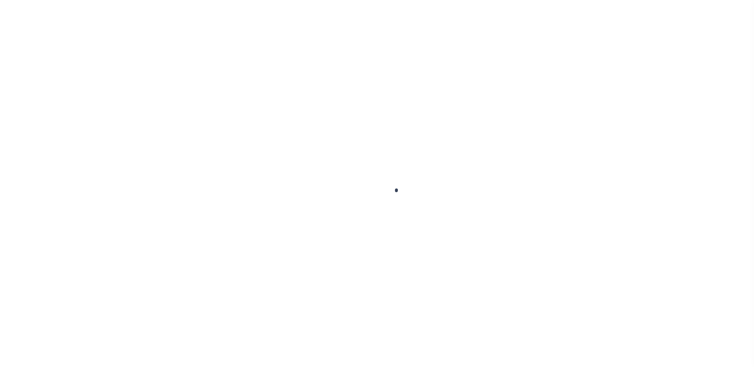
type input "[URL][DOMAIN_NAME]"
type input "[GEOGRAPHIC_DATA]"
select select "CT"
type input "6103"
select select "9003"
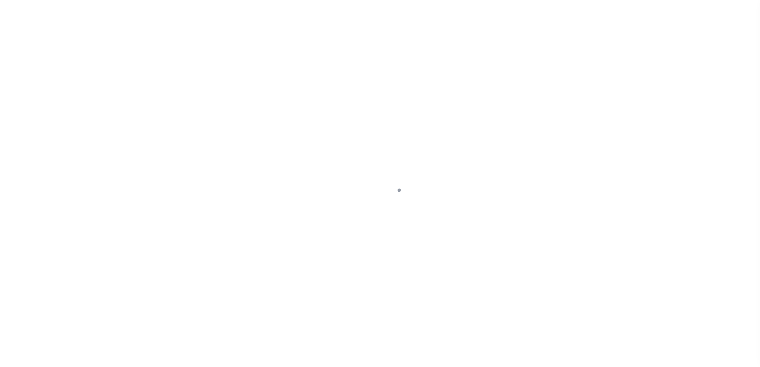
select select
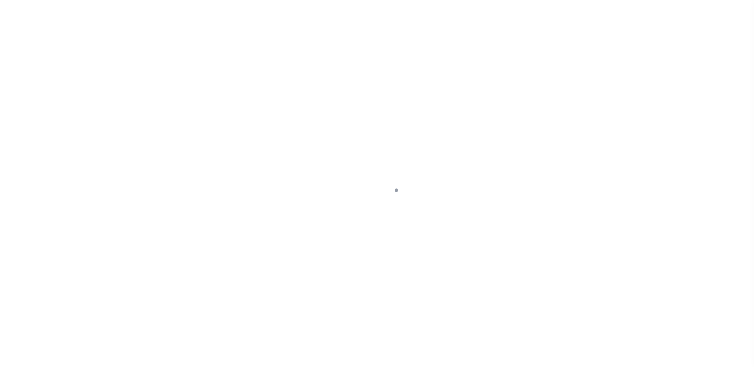
scroll to position [20, 0]
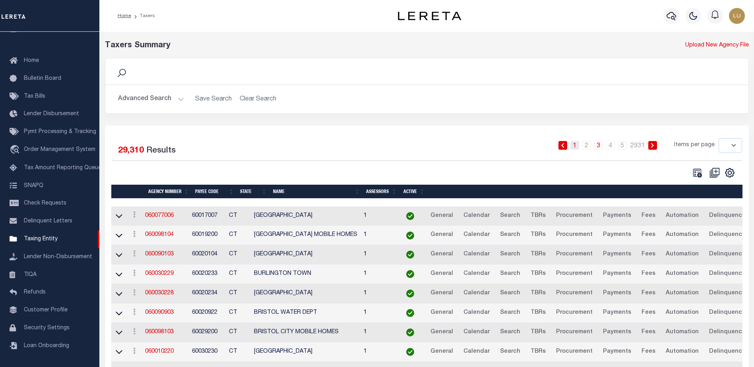
click at [576, 146] on link "1" at bounding box center [574, 145] width 9 height 9
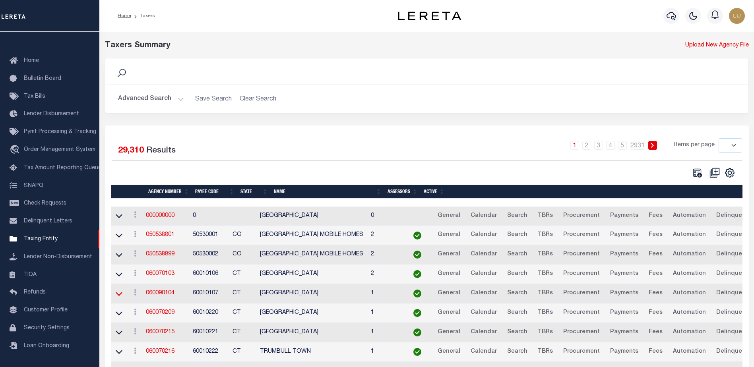
click at [120, 295] on icon at bounding box center [119, 294] width 7 height 8
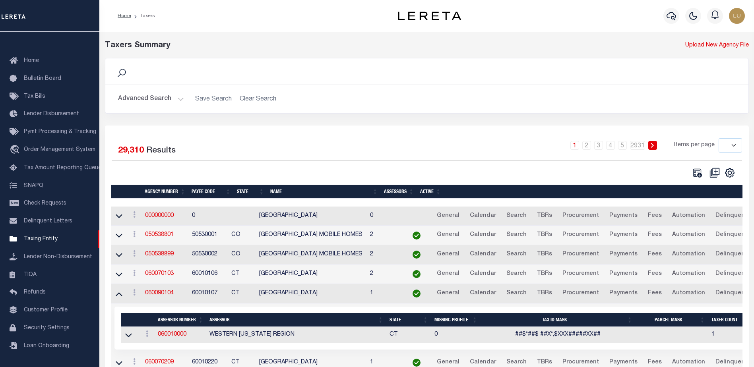
scroll to position [79, 0]
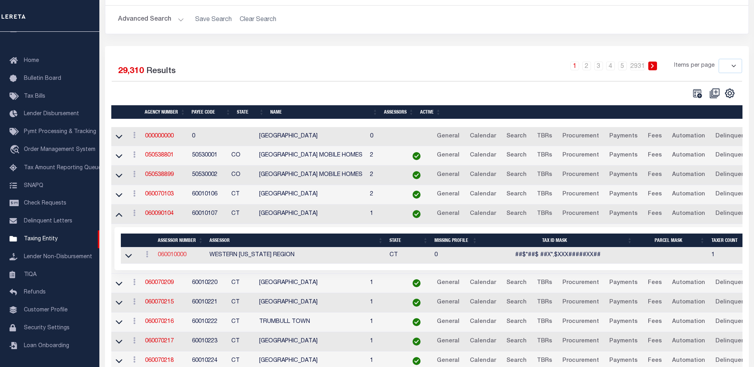
click at [174, 257] on link "060010000" at bounding box center [172, 255] width 29 height 6
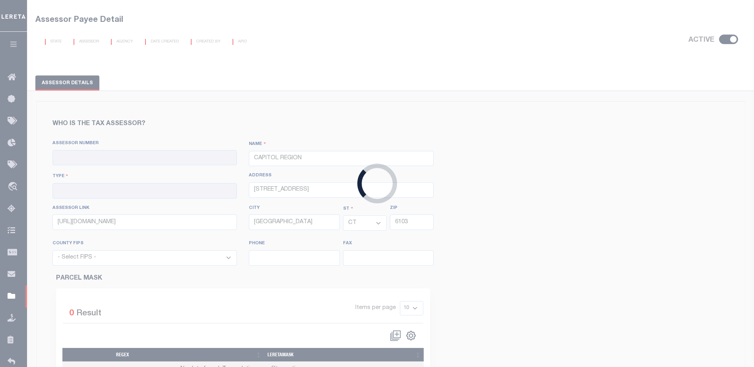
scroll to position [17, 0]
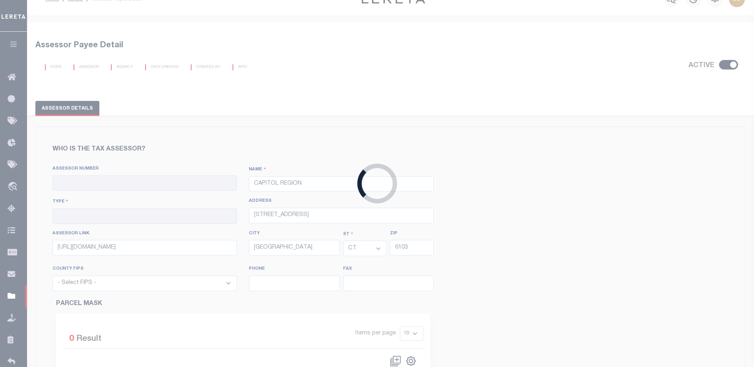
type input "060010000"
type input "WESTERN CONNECTICUT REGION"
type input "00 - County"
select select "9001"
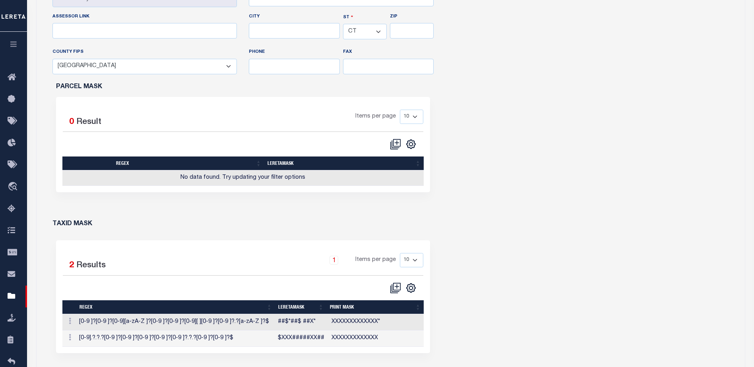
scroll to position [318, 0]
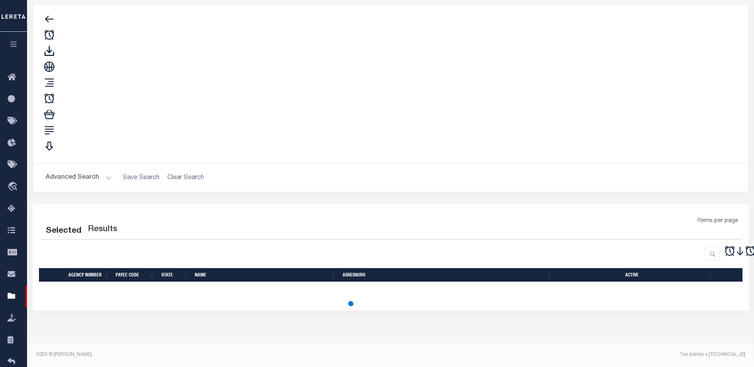
scroll to position [70, 0]
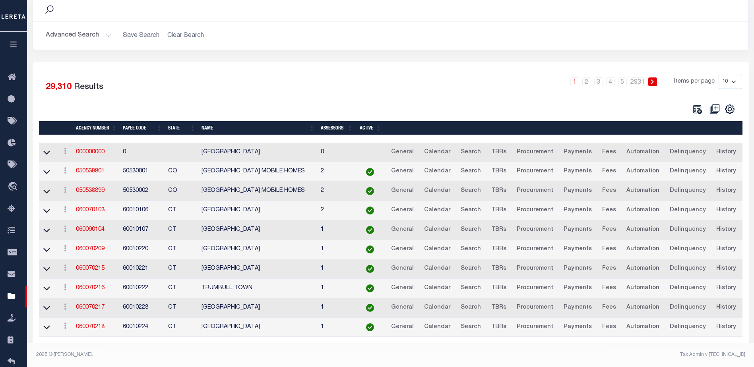
click at [106, 28] on button "Advanced Search" at bounding box center [79, 36] width 66 height 16
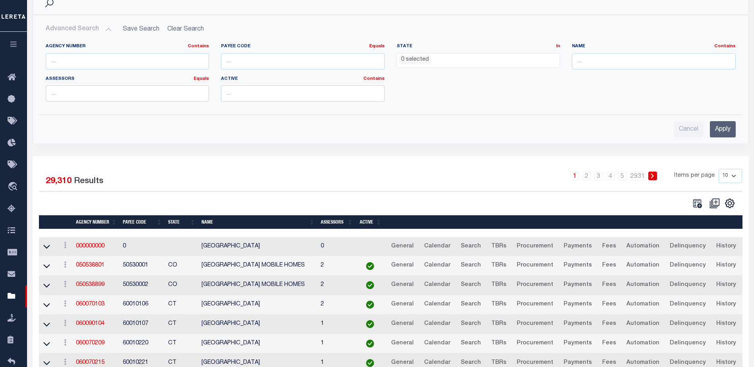
click at [589, 47] on label "Name Contains Contains Is" at bounding box center [654, 46] width 164 height 7
click at [599, 62] on input "text" at bounding box center [654, 61] width 164 height 16
paste input "BRISTOL"
type input "BRISTOL"
click at [721, 129] on input "Apply" at bounding box center [723, 129] width 26 height 16
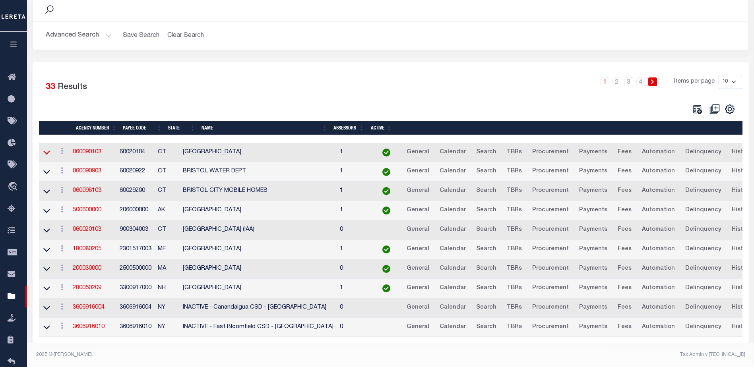
click at [47, 148] on icon at bounding box center [46, 152] width 7 height 8
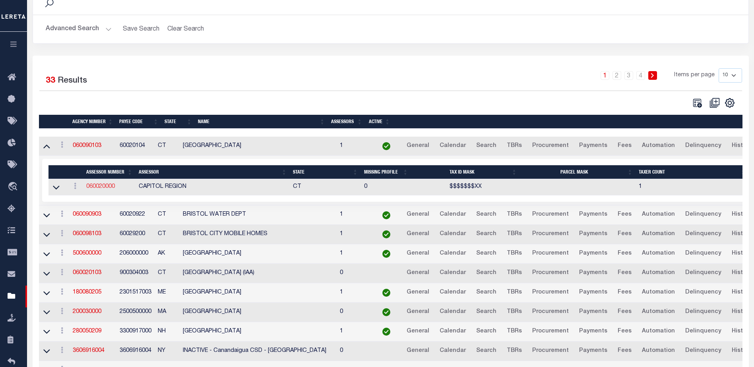
click at [107, 190] on link "060020000" at bounding box center [100, 187] width 29 height 6
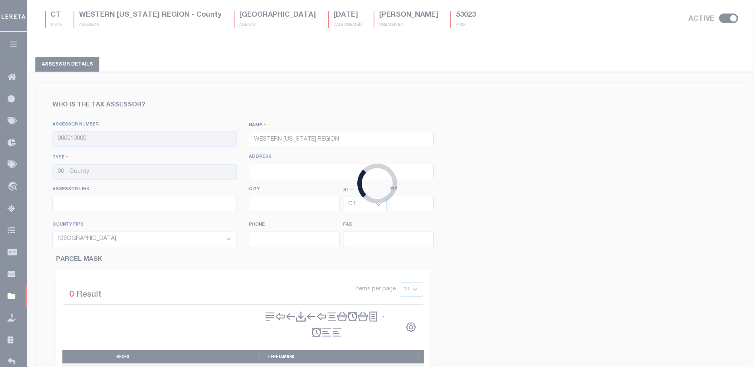
scroll to position [19, 0]
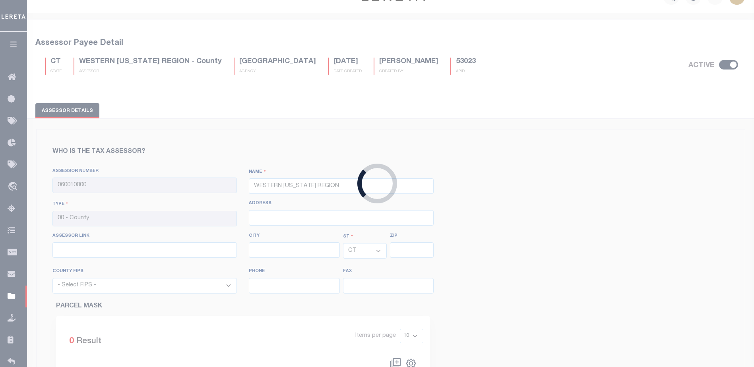
type input "060020000"
type input "CAPITOL REGION"
type input "550 Main Street"
type input "http://www.mapgeo.com/crcogct/"
type input "[GEOGRAPHIC_DATA]"
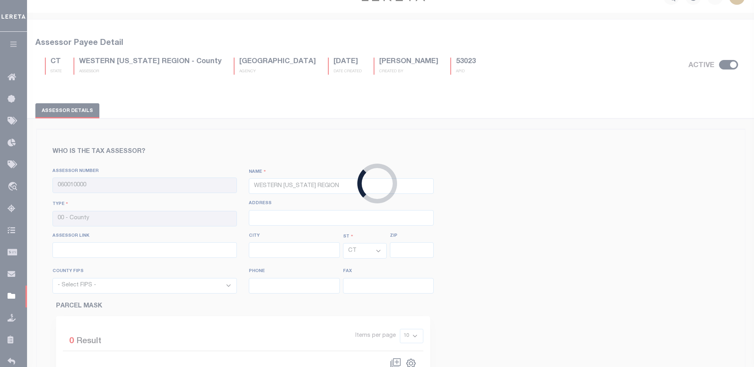
type input "6103"
select select "9003"
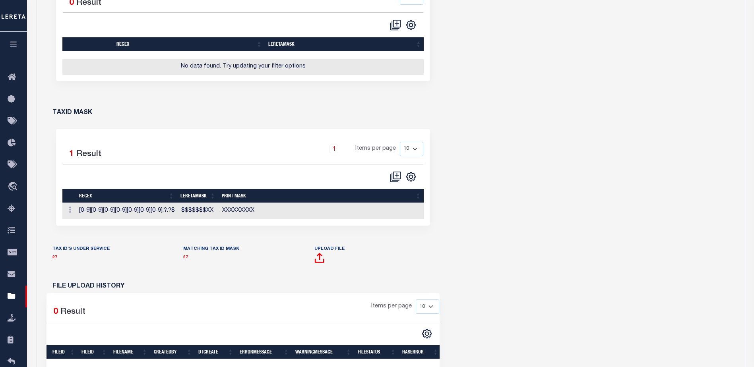
scroll to position [437, 0]
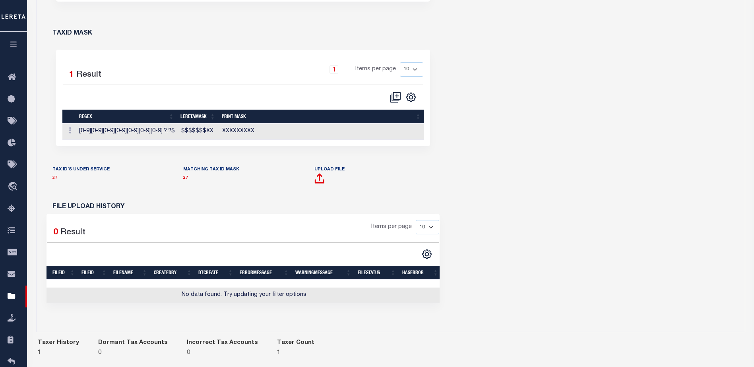
click at [52, 180] on link "27" at bounding box center [54, 178] width 5 height 4
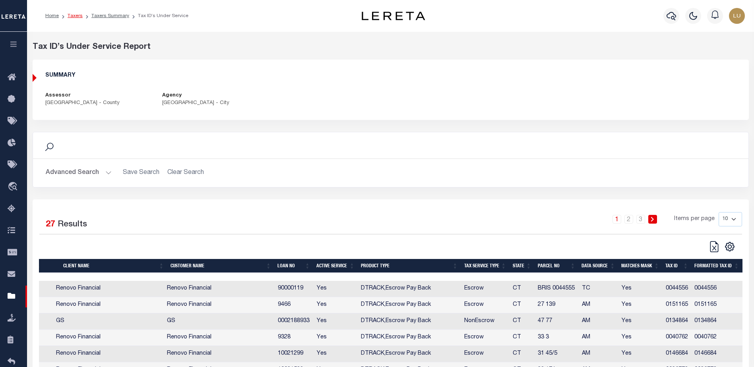
click at [73, 16] on link "Taxers" at bounding box center [75, 16] width 15 height 5
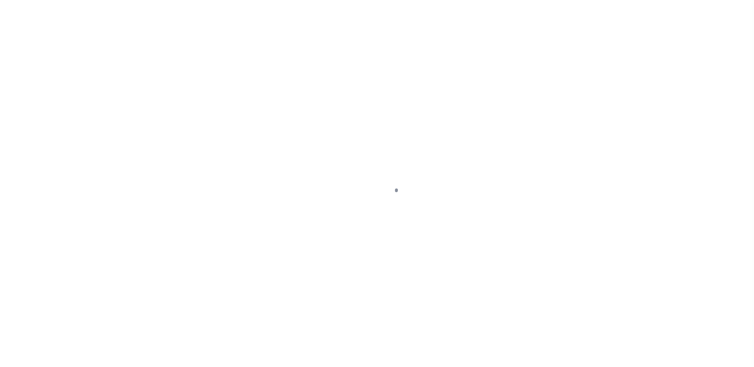
select select "25067"
select select "10"
select select "Escrow"
select select "2"
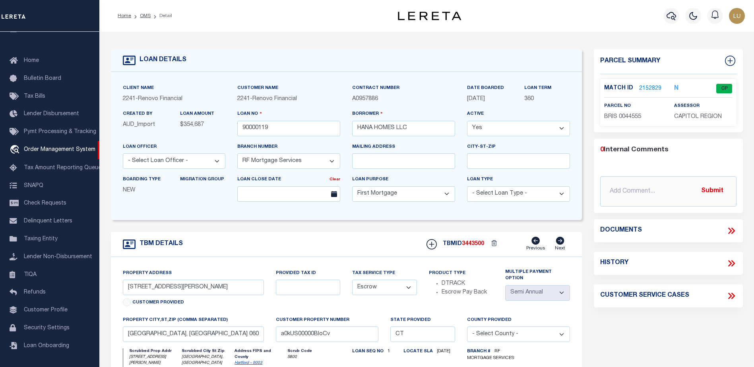
click at [731, 264] on icon at bounding box center [731, 263] width 10 height 10
select select "100"
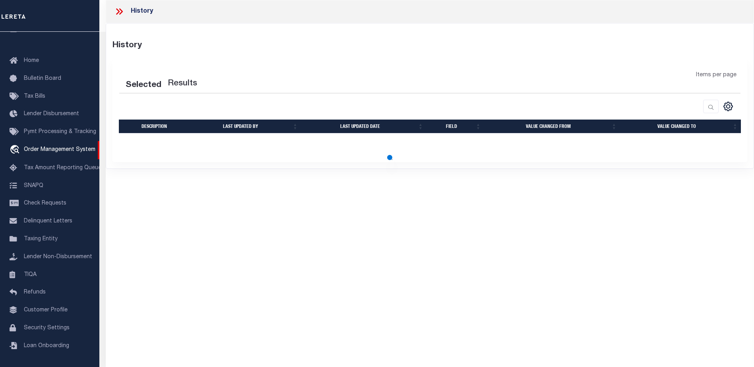
select select "100"
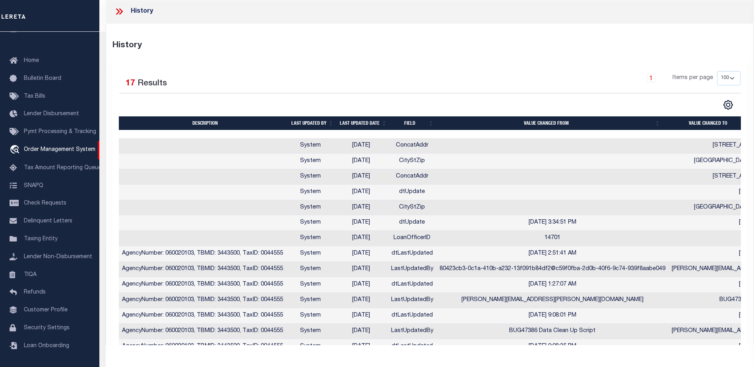
click at [363, 122] on th "Last updated date" at bounding box center [363, 123] width 53 height 14
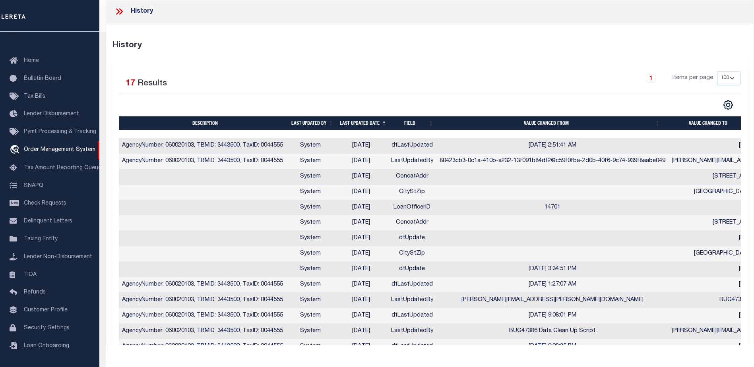
click at [363, 122] on th "Last updated date" at bounding box center [363, 123] width 53 height 14
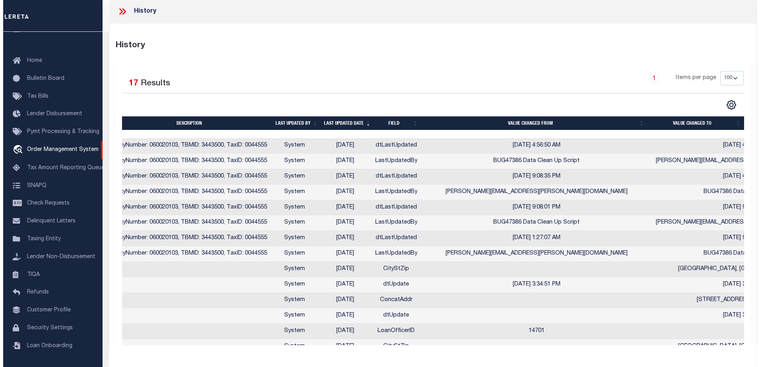
scroll to position [0, 0]
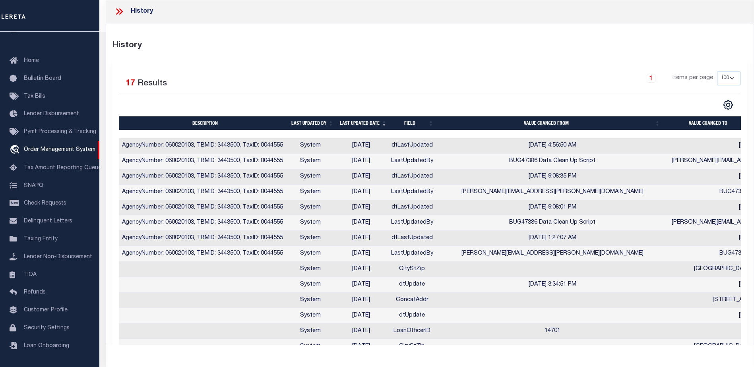
click at [121, 10] on icon at bounding box center [119, 11] width 10 height 10
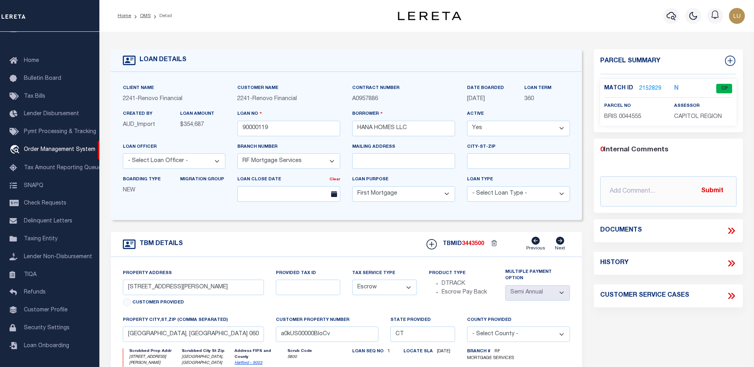
click at [644, 85] on link "2152829" at bounding box center [650, 89] width 22 height 8
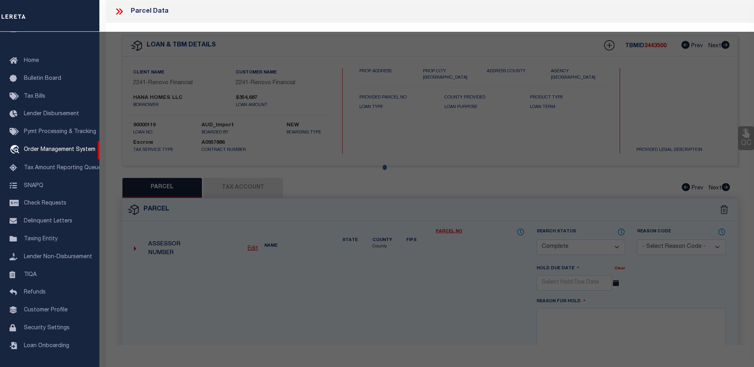
select select "AS"
select select
checkbox input "false"
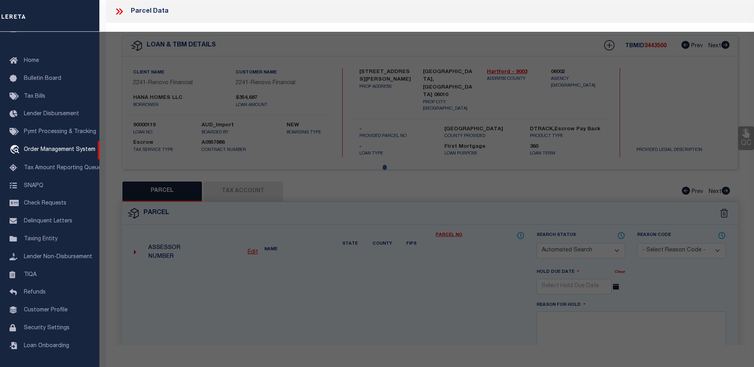
select select "CP"
type input "ZAIN,[PERSON_NAME]"
select select "ATL"
select select "ADD"
type input "[STREET_ADDRESS][PERSON_NAME]"
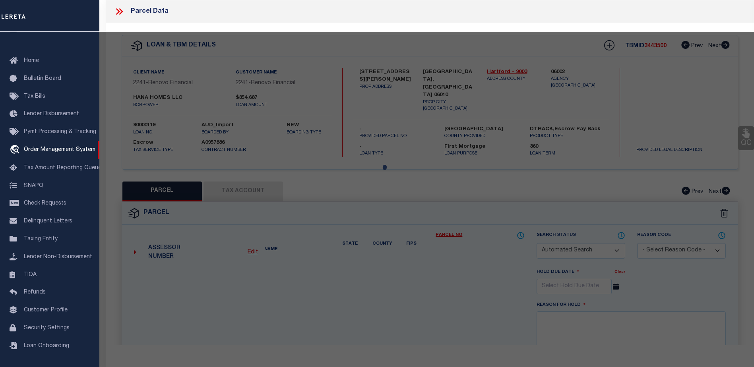
type input "[GEOGRAPHIC_DATA], [GEOGRAPHIC_DATA] 06010"
type textarea "LOT:3-44555 CITY/[GEOGRAPHIC_DATA]/TWP:[GEOGRAPHIC_DATA]"
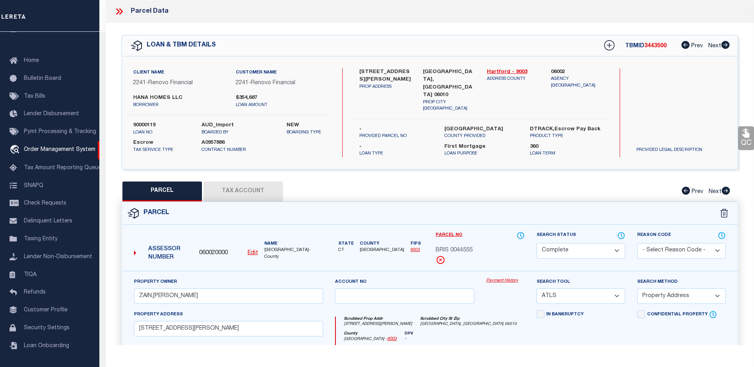
click at [264, 186] on button "Tax Account" at bounding box center [243, 192] width 79 height 20
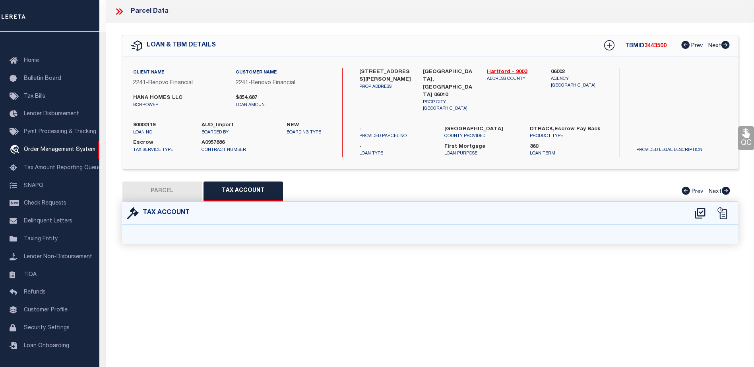
select select "100"
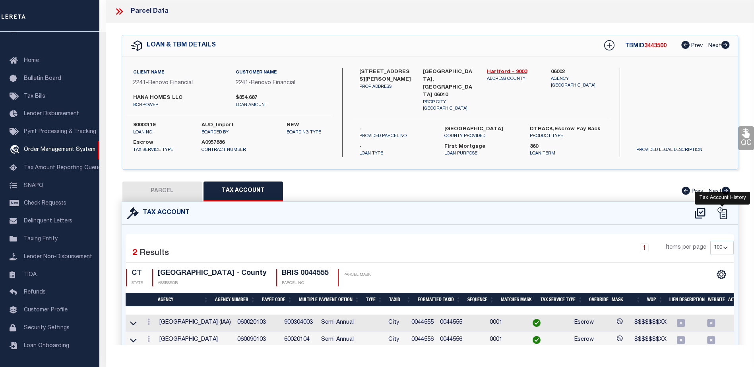
click at [721, 207] on icon at bounding box center [722, 213] width 12 height 12
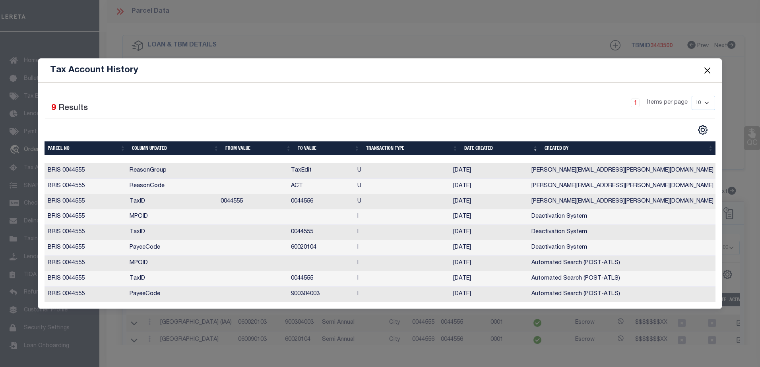
click at [472, 143] on th "Date Created" at bounding box center [501, 148] width 80 height 14
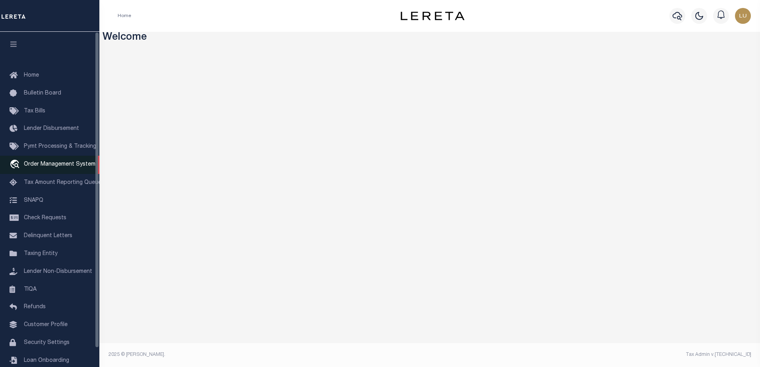
click at [43, 167] on span "Order Management System" at bounding box center [60, 165] width 72 height 6
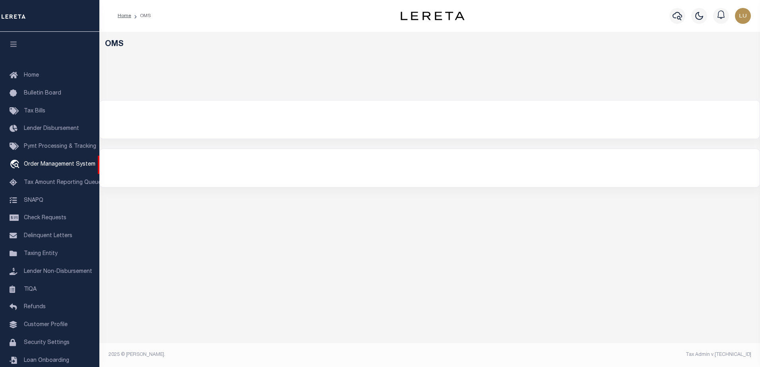
select select "200"
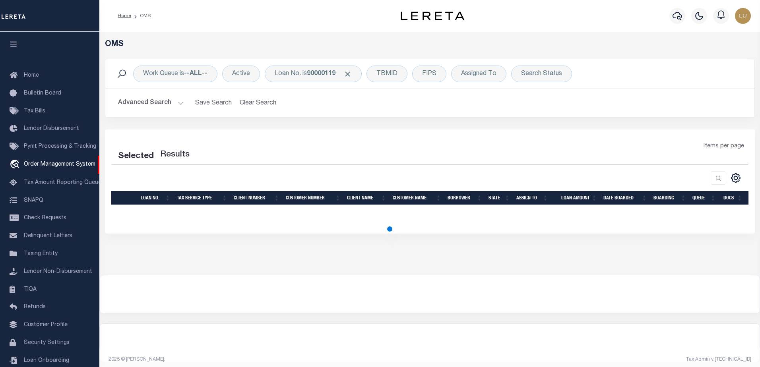
select select "200"
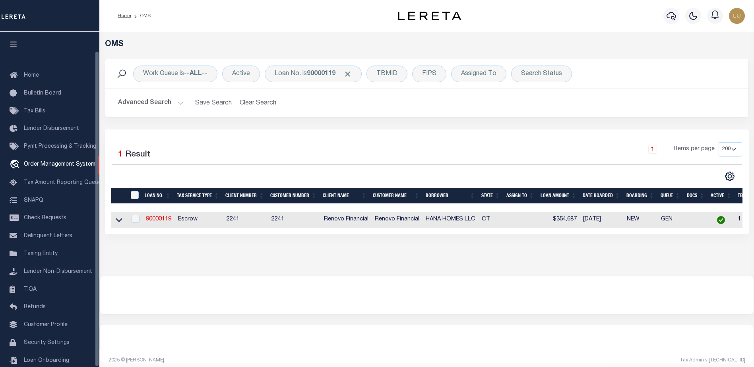
scroll to position [20, 0]
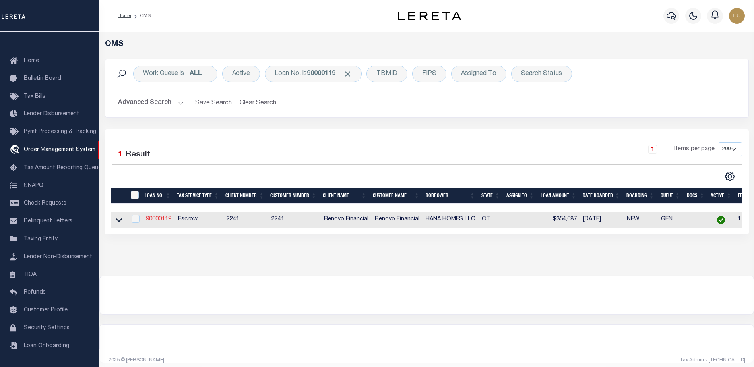
click at [159, 220] on link "90000119" at bounding box center [158, 220] width 25 height 6
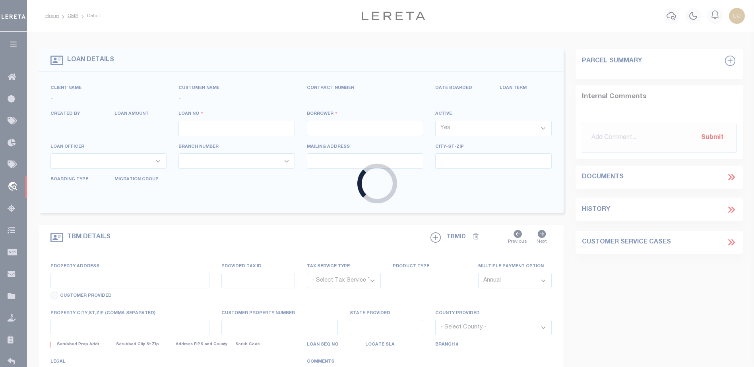
type input "90000119"
type input "HANA HOMES LLC"
select select
select select "10"
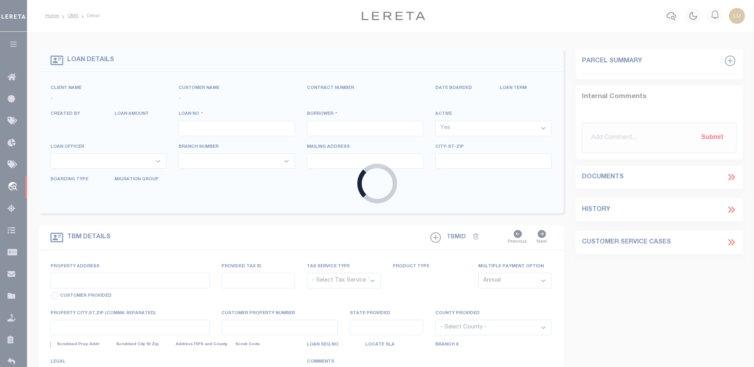
select select "Escrow"
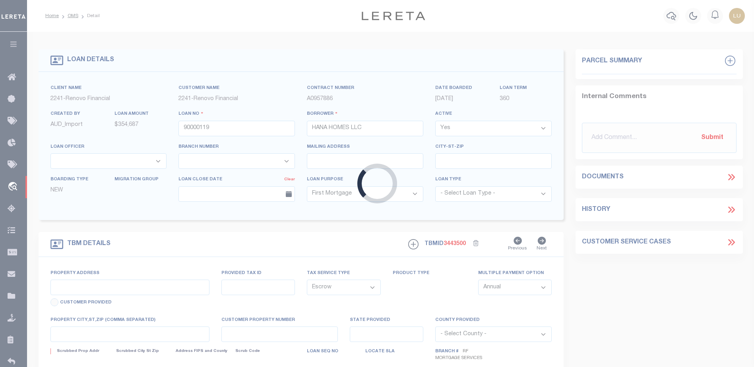
select select "25067"
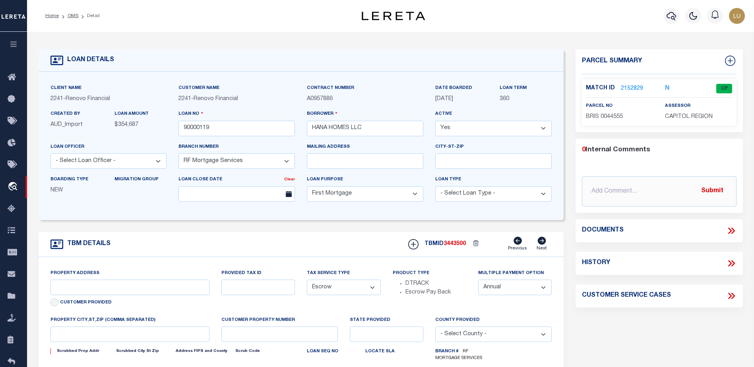
click at [729, 261] on icon at bounding box center [730, 263] width 4 height 6
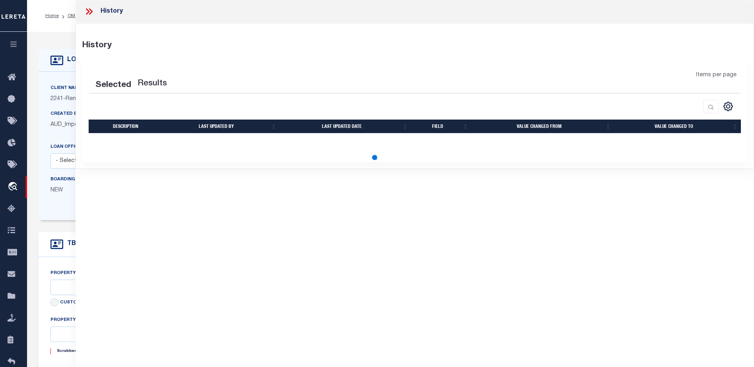
select select "100"
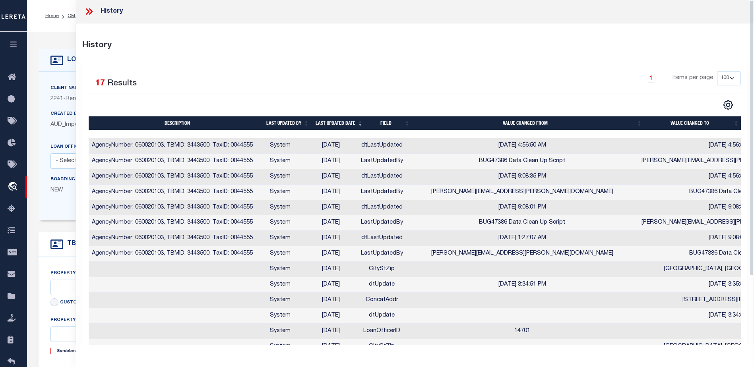
type input "[STREET_ADDRESS][PERSON_NAME]"
type input "[GEOGRAPHIC_DATA], [GEOGRAPHIC_DATA] 06010"
type input "a0kUS00000BIoCv"
type input "CT"
select select
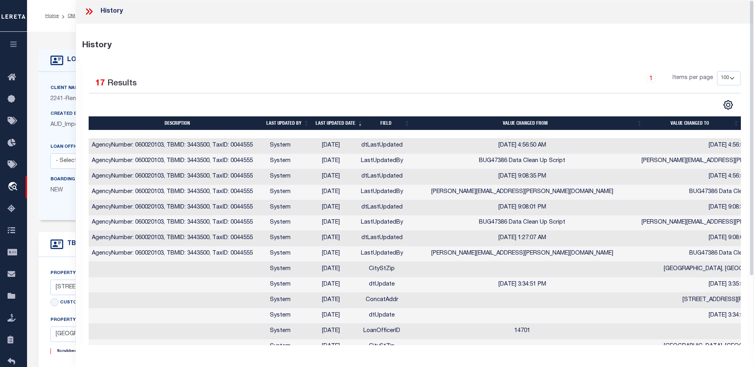
select select "2"
click at [341, 120] on th "Last updated date" at bounding box center [339, 123] width 54 height 14
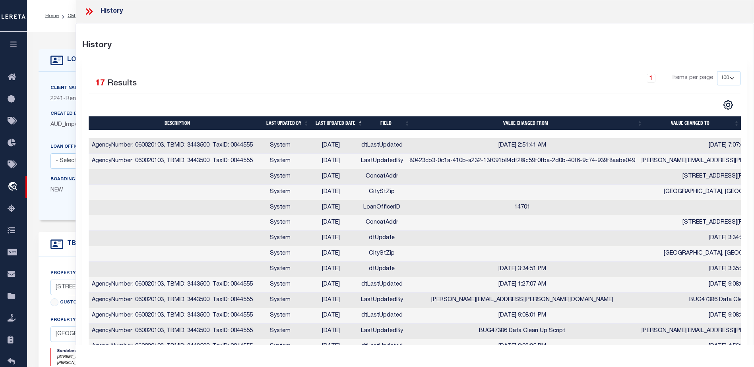
click at [341, 120] on th "Last updated date" at bounding box center [339, 123] width 54 height 14
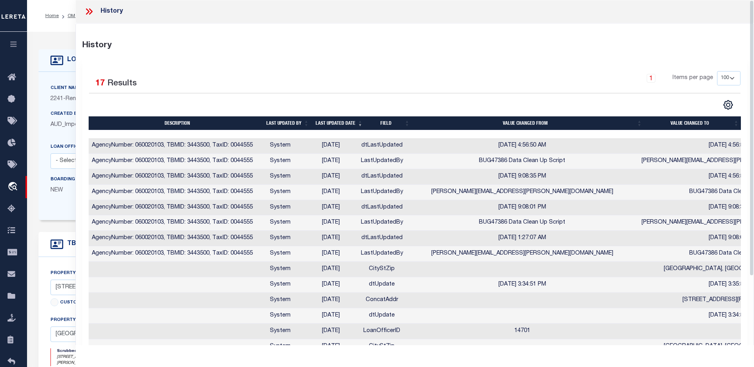
click at [48, 100] on div "Client Name 2241 - Renovo Financial" at bounding box center [109, 97] width 128 height 26
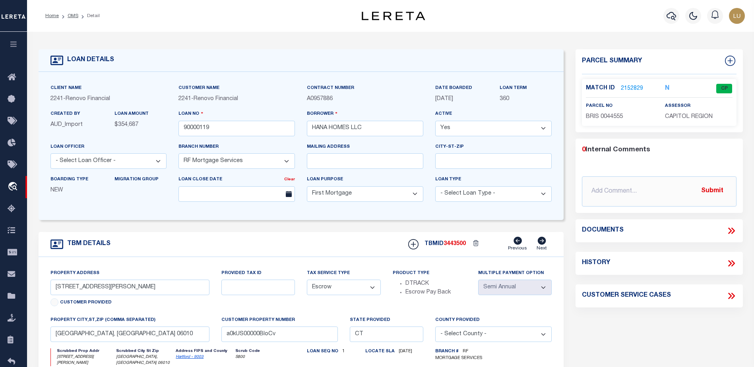
click at [631, 89] on link "2152829" at bounding box center [632, 89] width 22 height 8
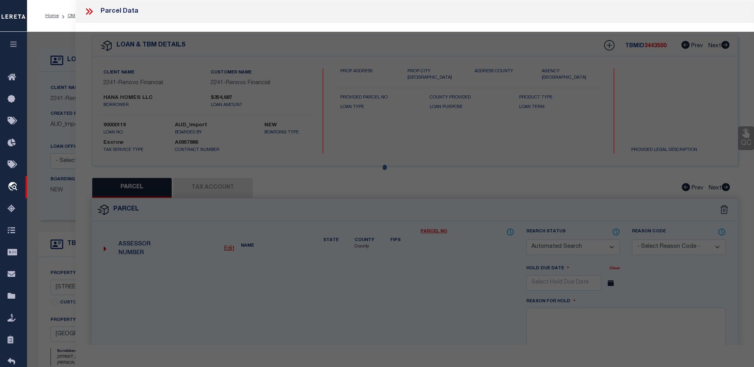
checkbox input "false"
select select "CP"
type input "ZAIN,[PERSON_NAME]"
select select "ATL"
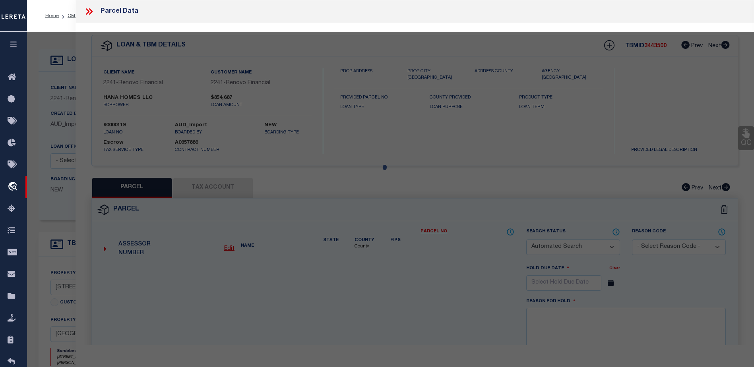
select select "ADD"
type input "318 EMMETT ST"
type input "[GEOGRAPHIC_DATA], [GEOGRAPHIC_DATA] 06010"
type textarea "LOT:3-44555 CITY/[GEOGRAPHIC_DATA]/TWP:[GEOGRAPHIC_DATA]"
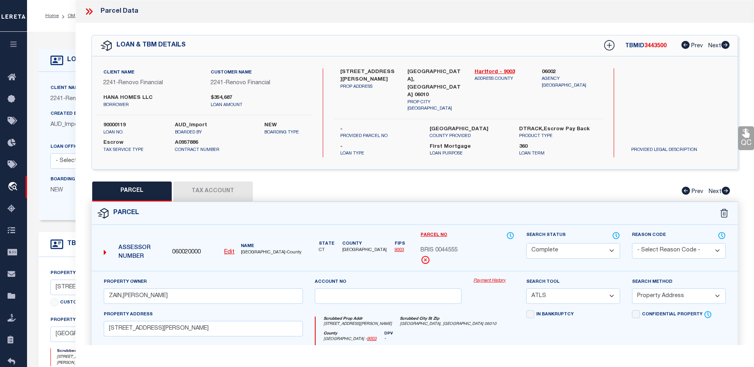
click at [490, 278] on link "Payment History" at bounding box center [493, 281] width 41 height 7
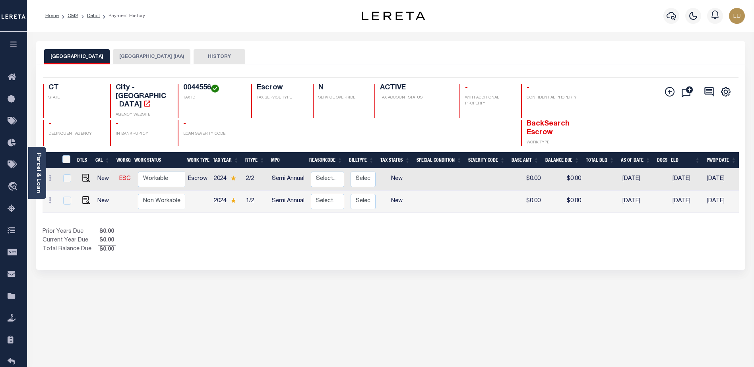
click at [140, 56] on button "[GEOGRAPHIC_DATA] (IAA)" at bounding box center [152, 56] width 78 height 15
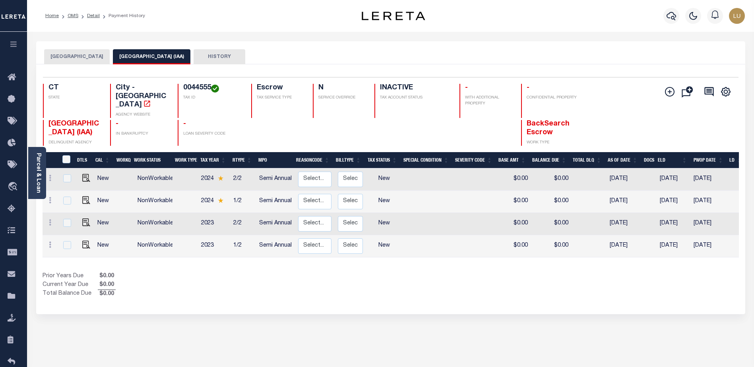
click at [145, 169] on td "NonWorkable" at bounding box center [156, 180] width 44 height 22
checkbox input "true"
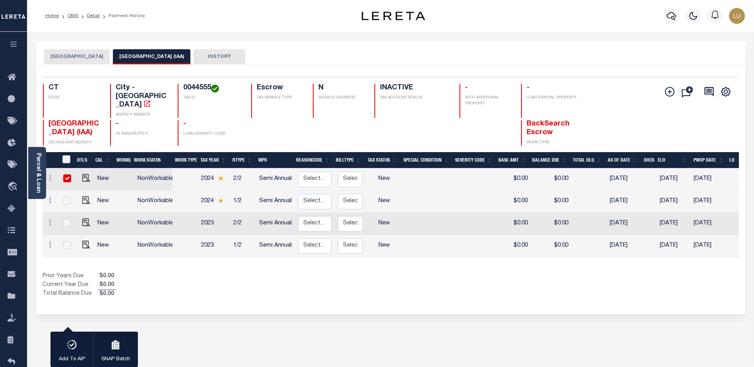
click at [147, 169] on td "NonWorkable" at bounding box center [156, 180] width 44 height 22
checkbox input "false"
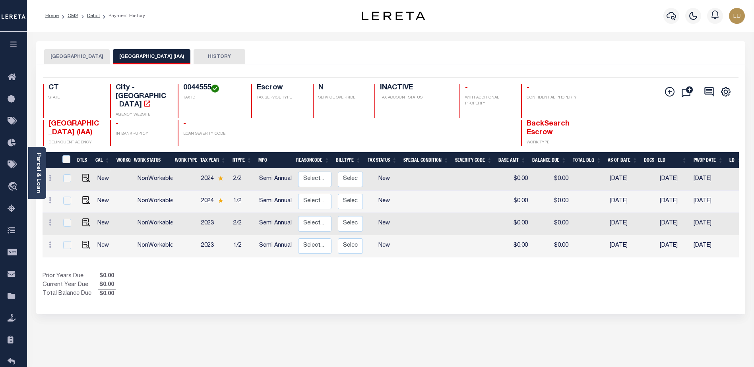
click at [147, 169] on td "NonWorkable" at bounding box center [156, 180] width 44 height 22
checkbox input "true"
click at [147, 169] on td "NonWorkable" at bounding box center [156, 180] width 44 height 22
checkbox input "false"
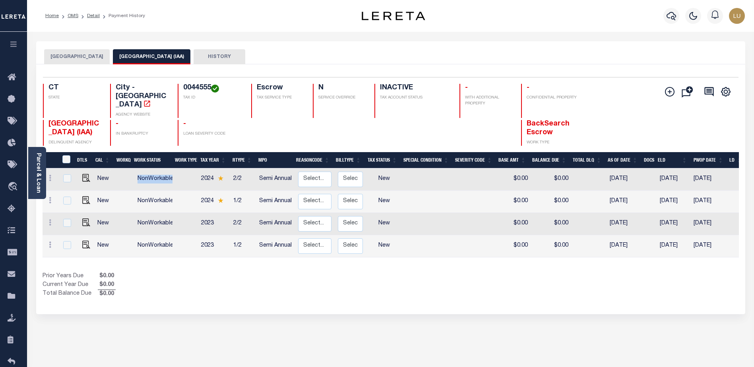
checkbox input "false"
click at [81, 60] on button "BRISTOL CITY" at bounding box center [77, 56] width 66 height 15
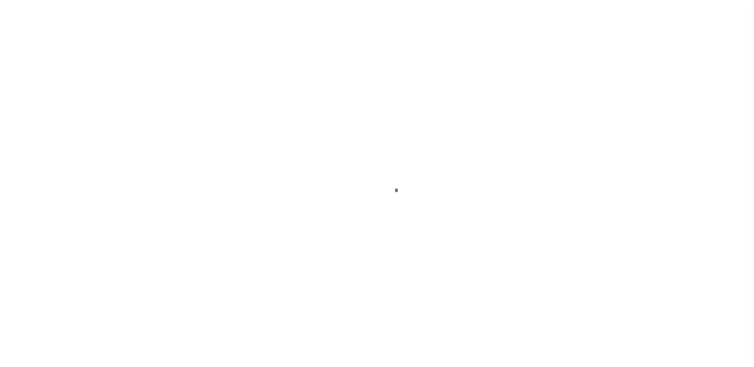
select select "25067"
select select "10"
select select "Escrow"
select select "2"
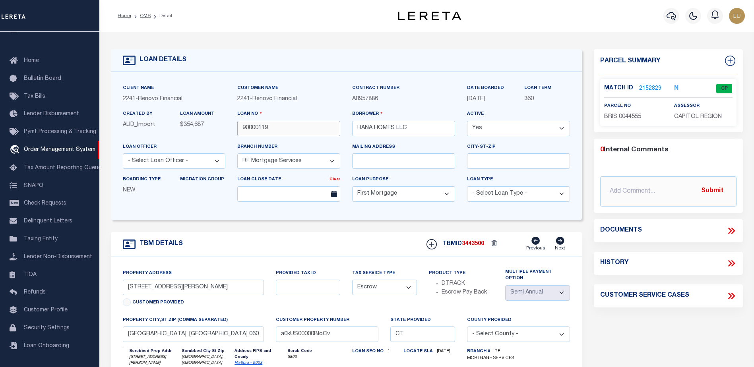
click at [269, 128] on input "90000119" at bounding box center [288, 129] width 103 height 16
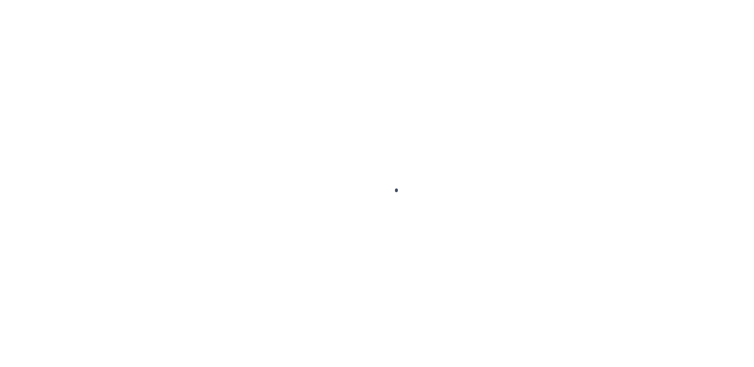
select select "10"
select select "Escrow"
select select "25067"
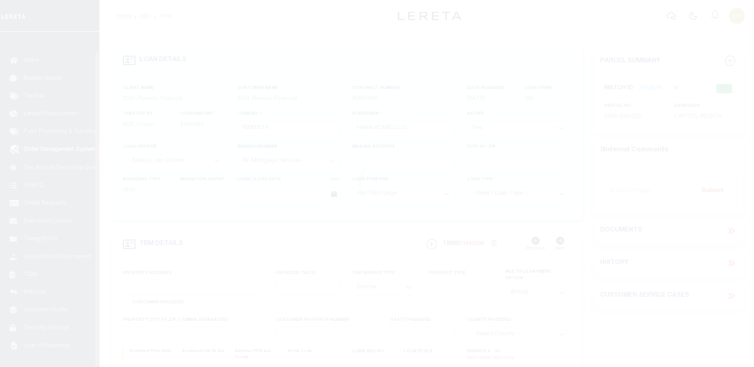
scroll to position [20, 0]
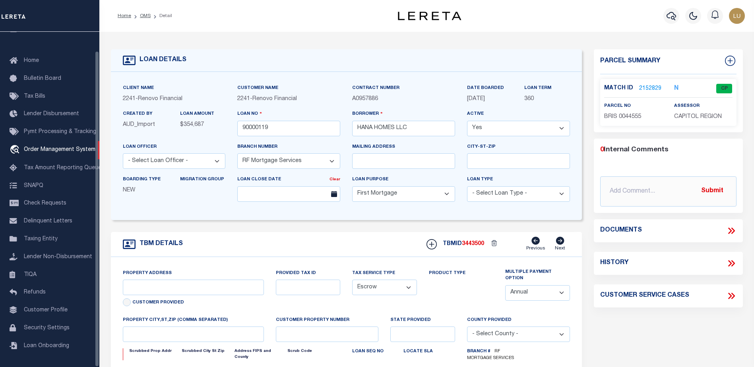
type input "[STREET_ADDRESS][PERSON_NAME]"
type input "[GEOGRAPHIC_DATA], [GEOGRAPHIC_DATA] 06010"
type input "a0kUS00000BIoCv"
type input "CT"
select select
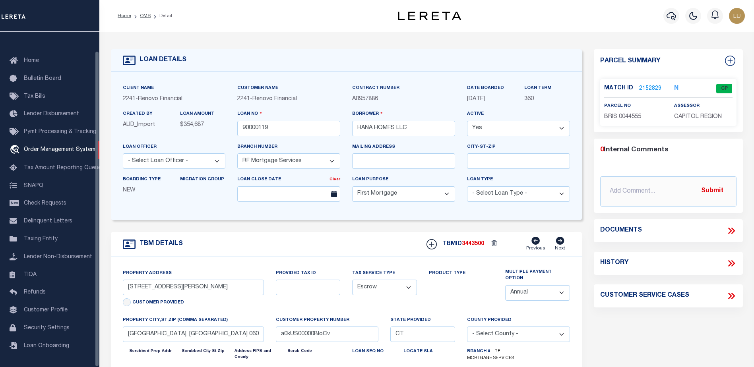
select select "2"
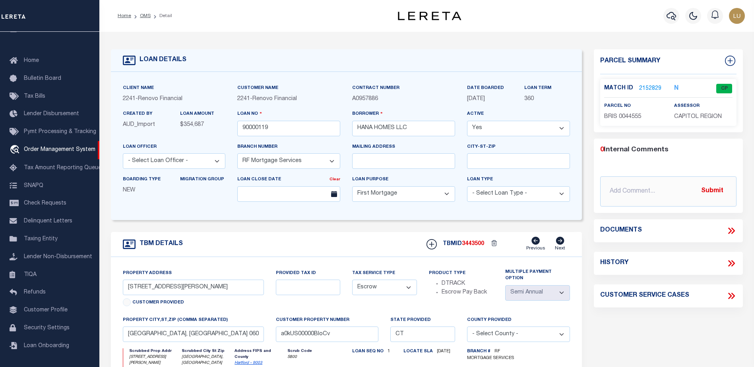
click at [650, 87] on link "2152829" at bounding box center [650, 89] width 22 height 8
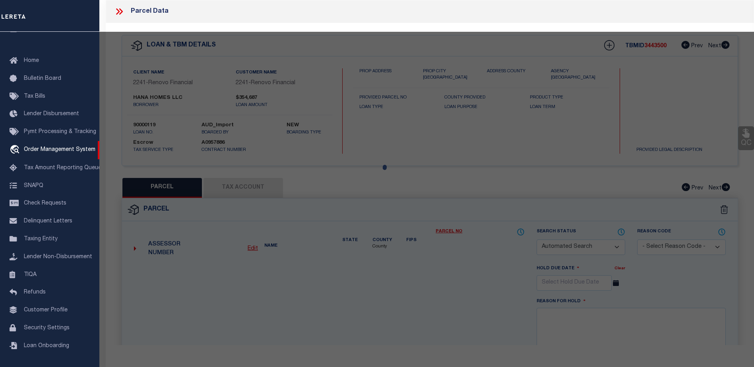
checkbox input "false"
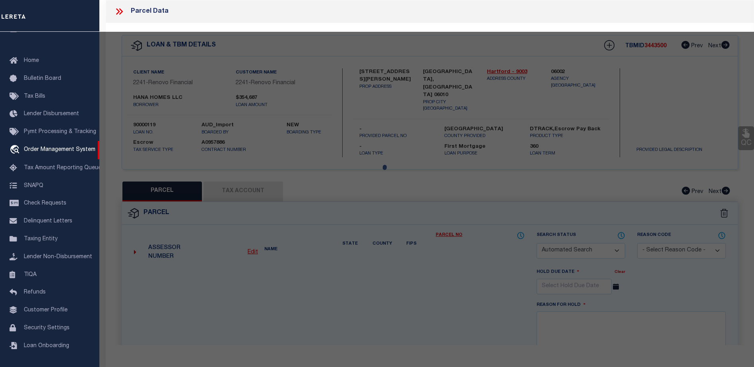
select select "CP"
type input "ZAIN,[PERSON_NAME]"
select select "ATL"
select select "ADD"
type input "[STREET_ADDRESS][PERSON_NAME]"
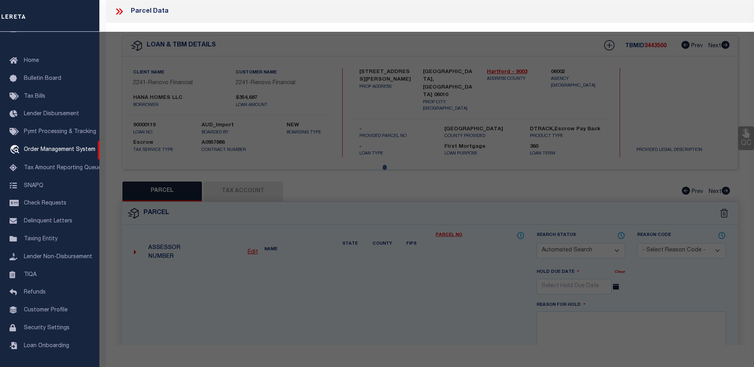
type input "[GEOGRAPHIC_DATA], [GEOGRAPHIC_DATA] 06010"
type textarea "LOT:3-44555 CITY/[GEOGRAPHIC_DATA]/TWP:[GEOGRAPHIC_DATA]"
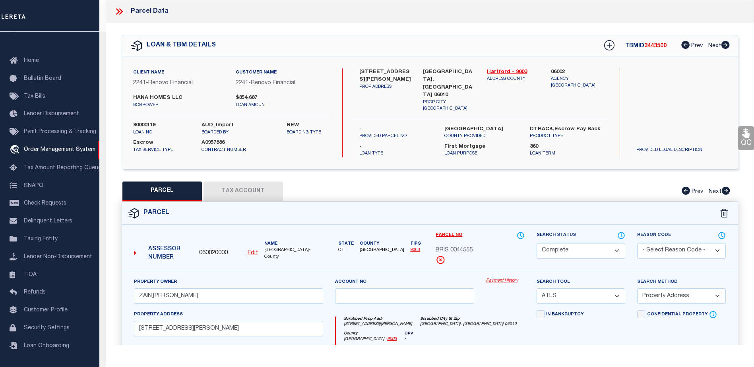
click at [502, 278] on link "Payment History" at bounding box center [505, 281] width 39 height 7
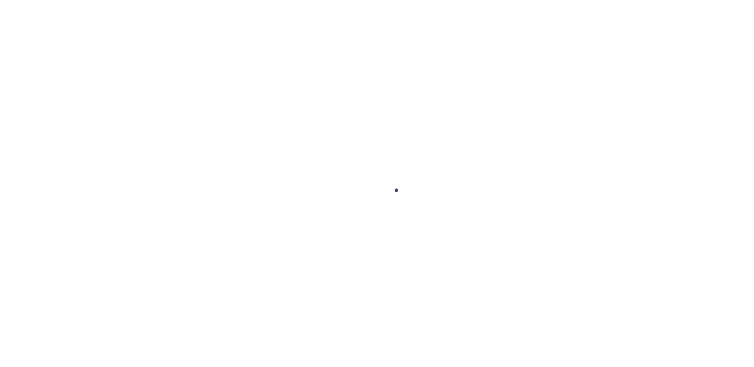
select select "25067"
select select "10"
select select "Escrow"
select select "2"
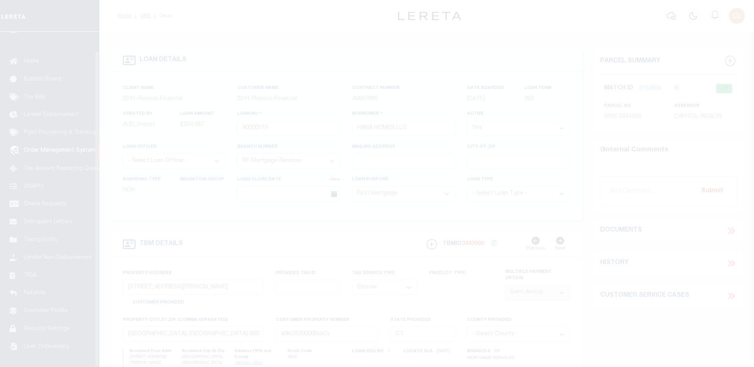
scroll to position [20, 0]
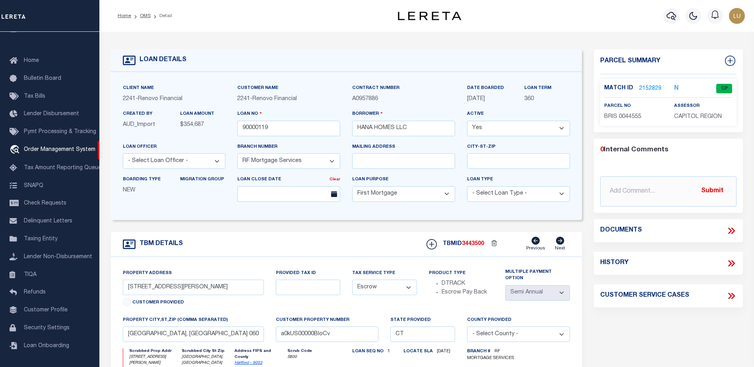
drag, startPoint x: 674, startPoint y: 113, endPoint x: 659, endPoint y: 102, distance: 19.3
click at [674, 114] on span "CAPITOL REGION" at bounding box center [698, 117] width 48 height 6
click at [649, 87] on link "2152829" at bounding box center [650, 89] width 22 height 8
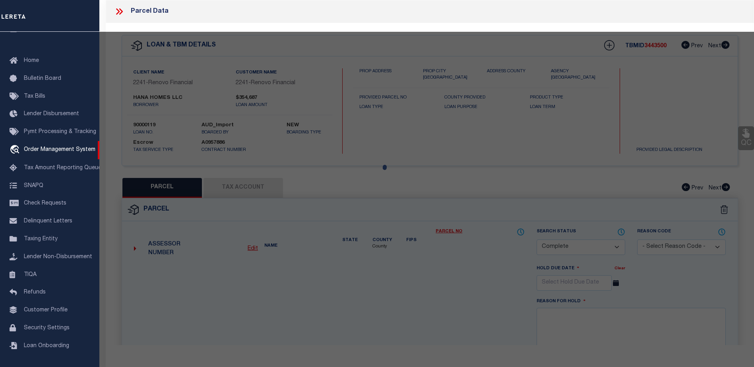
select select "AS"
select select
checkbox input "false"
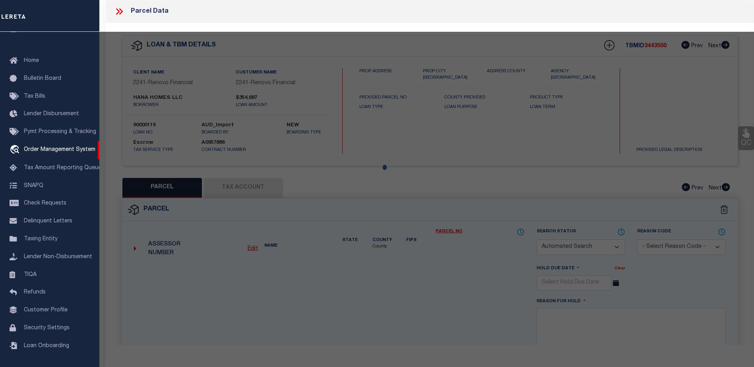
select select "CP"
type input "ZAIN,BARNWELL"
select select "ATL"
select select "ADD"
type input "318 EMMETT ST"
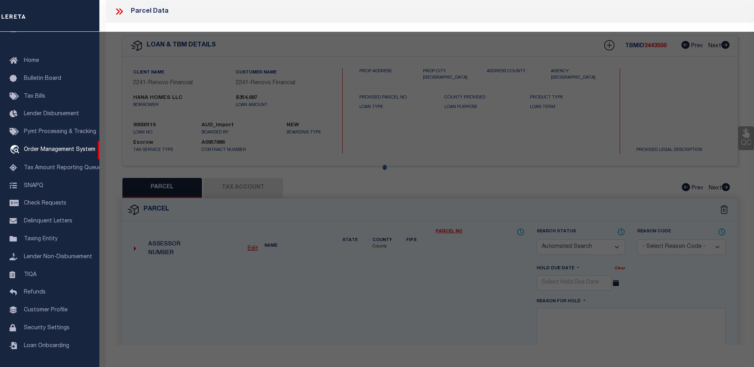
type input "BRISTOL, CT 06010"
type textarea "LOT:3-44555 CITY/MUNI/TWP:BRISTOL"
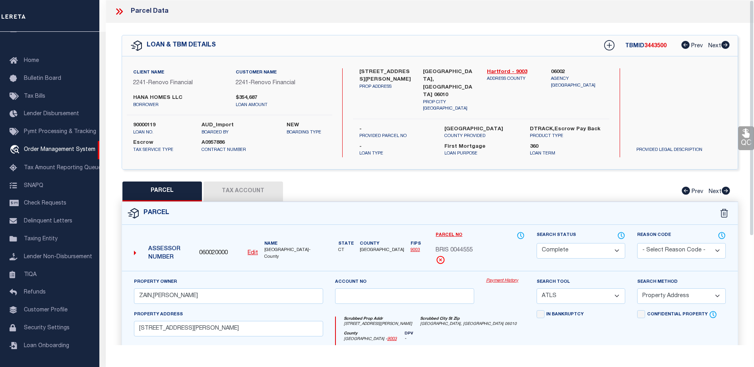
click at [497, 278] on link "Payment History" at bounding box center [505, 281] width 39 height 7
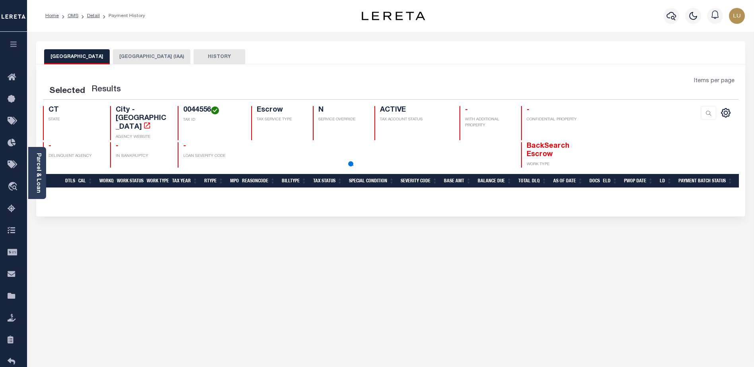
click at [202, 111] on h4 "0044556" at bounding box center [212, 110] width 58 height 9
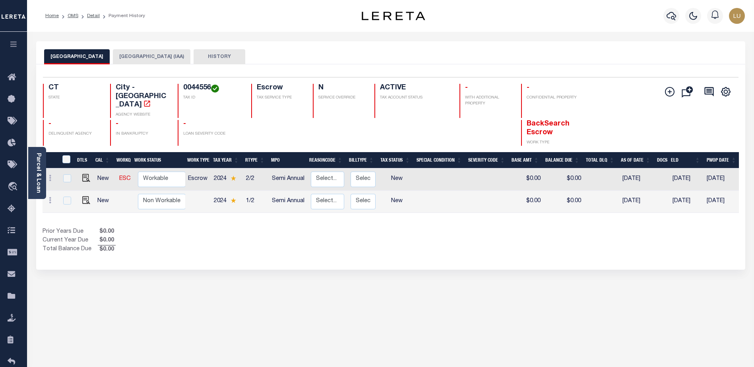
copy h4 "0044556"
click at [91, 16] on link "Detail" at bounding box center [93, 16] width 13 height 5
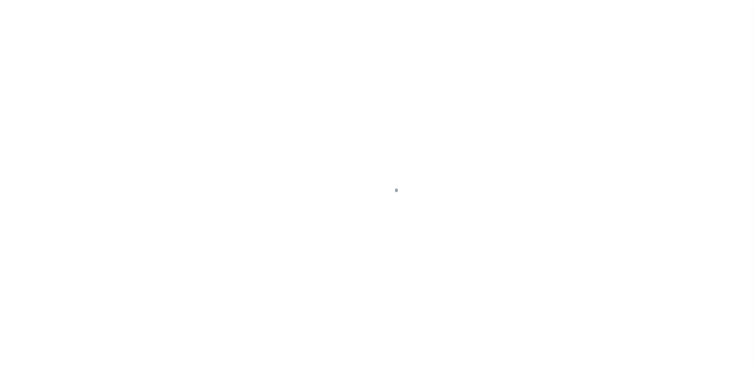
select select "25067"
select select "10"
select select "Escrow"
select select "2"
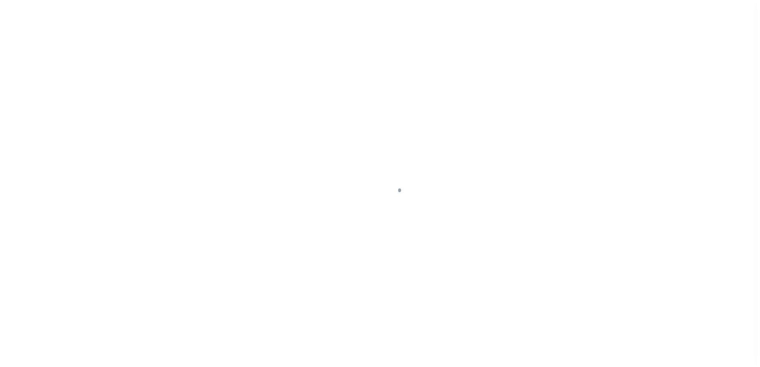
scroll to position [20, 0]
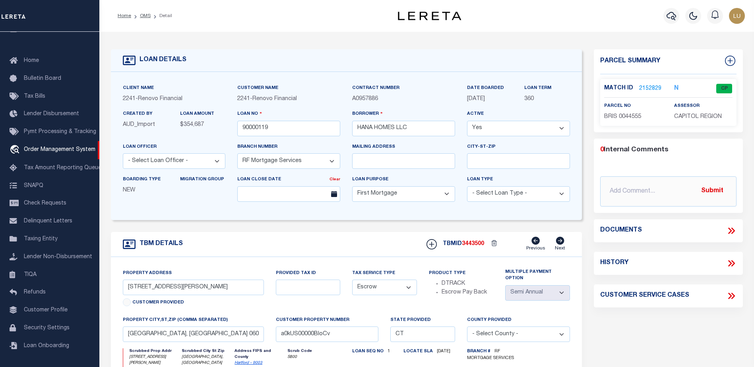
click at [647, 85] on link "2152829" at bounding box center [650, 89] width 22 height 8
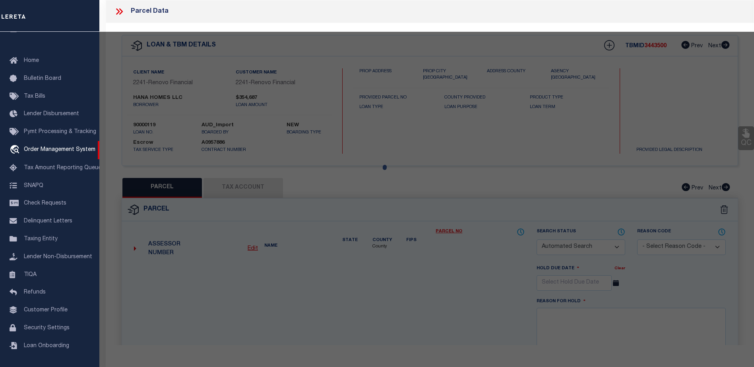
checkbox input "false"
select select "CP"
type input "ZAIN,[PERSON_NAME]"
select select "ATL"
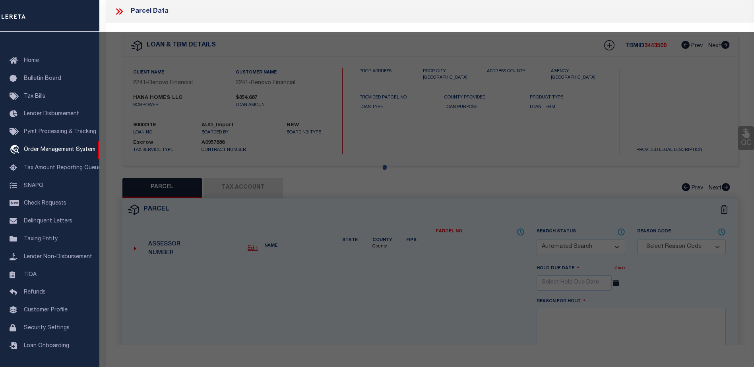
select select "ADD"
type input "[STREET_ADDRESS][PERSON_NAME]"
type input "[GEOGRAPHIC_DATA], [GEOGRAPHIC_DATA] 06010"
type textarea "LOT:3-44555 CITY/[GEOGRAPHIC_DATA]/TWP:[GEOGRAPHIC_DATA]"
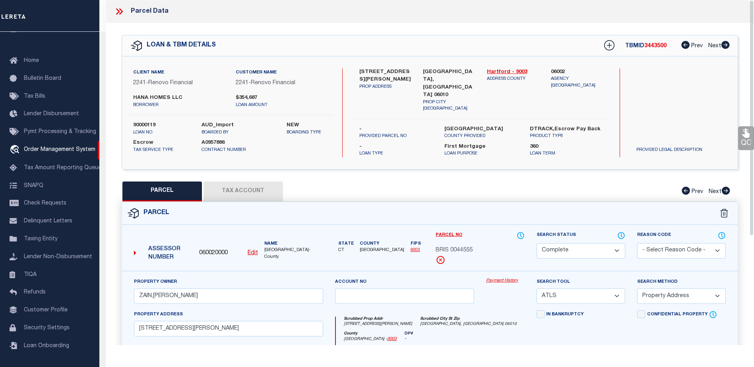
click at [251, 182] on button "Tax Account" at bounding box center [243, 192] width 79 height 20
select select "100"
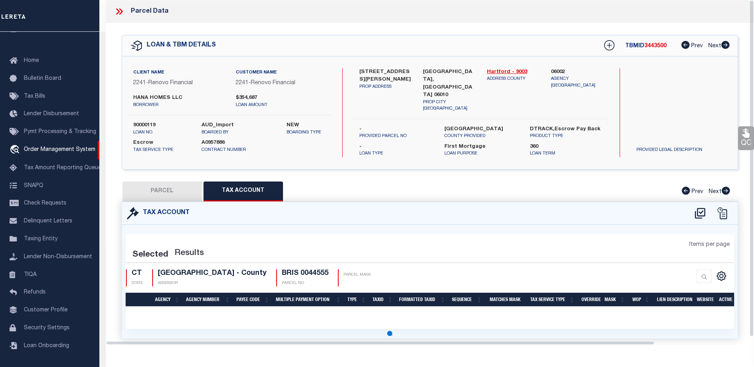
select select "100"
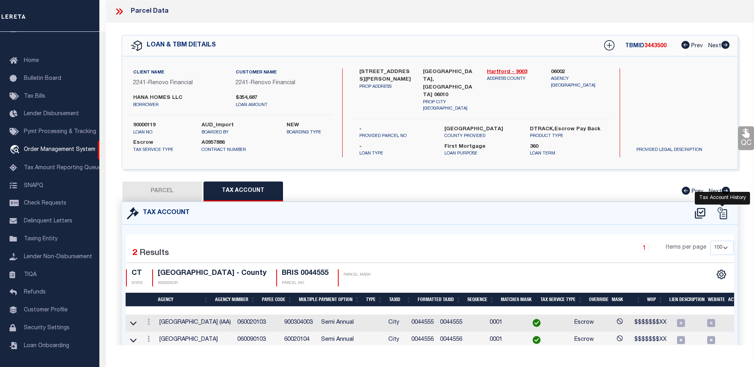
click at [719, 207] on icon at bounding box center [722, 213] width 12 height 12
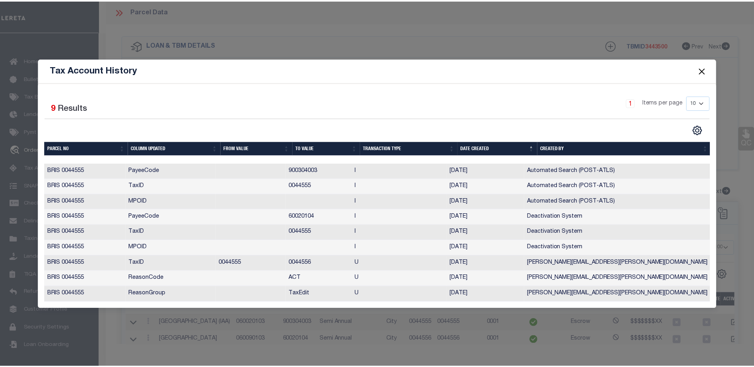
scroll to position [0, 1]
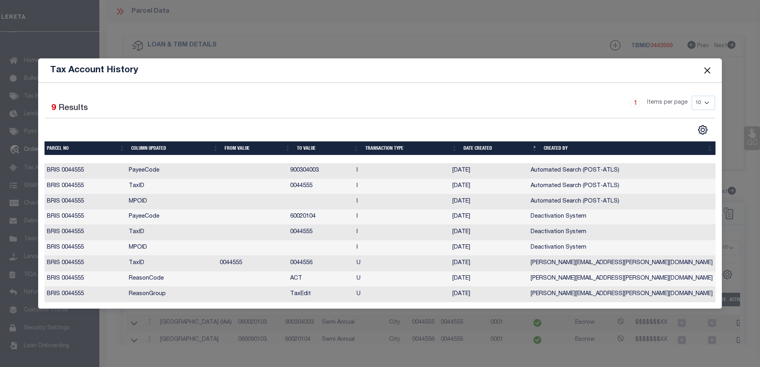
click at [476, 147] on th "Date Created" at bounding box center [500, 148] width 80 height 14
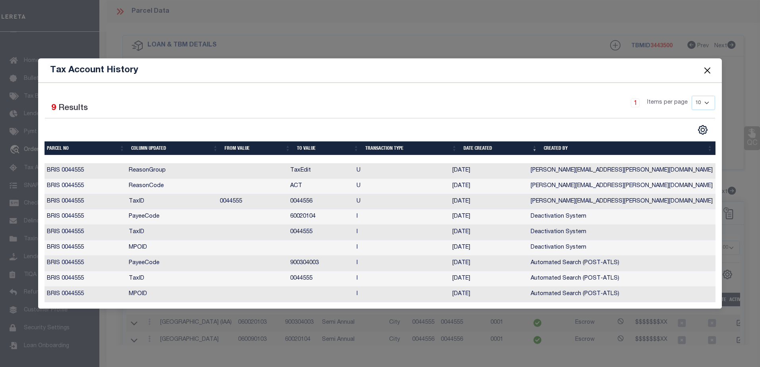
click at [706, 67] on button "Close" at bounding box center [707, 70] width 10 height 10
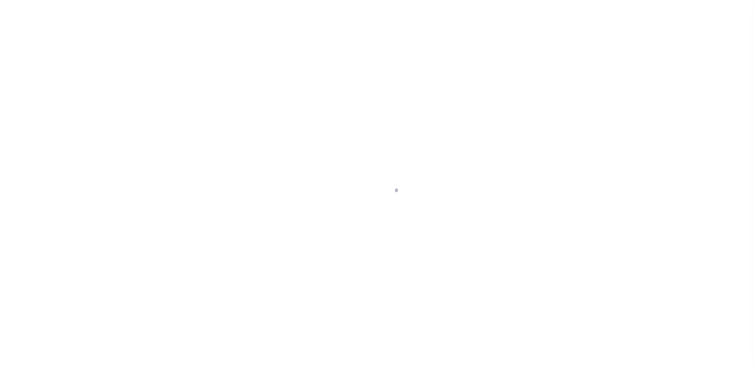
scroll to position [20, 0]
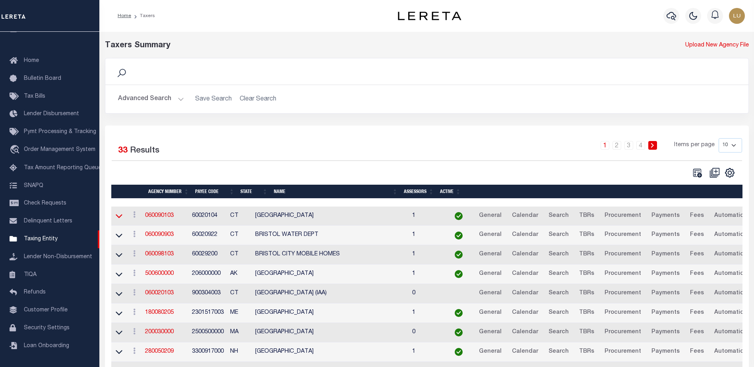
click at [119, 218] on icon at bounding box center [119, 216] width 7 height 8
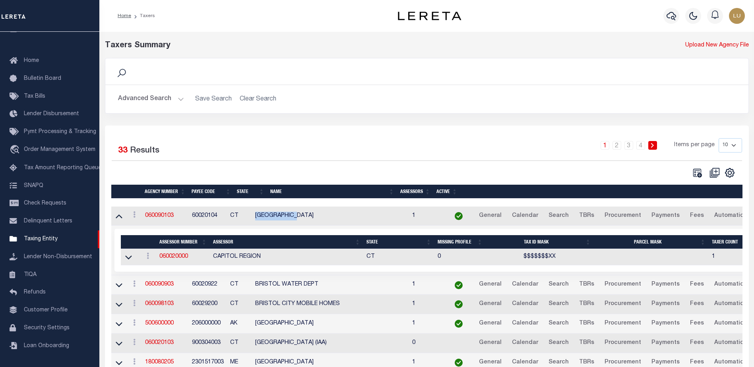
drag, startPoint x: 271, startPoint y: 216, endPoint x: 315, endPoint y: 217, distance: 44.5
click at [315, 217] on td "[GEOGRAPHIC_DATA]" at bounding box center [330, 216] width 157 height 19
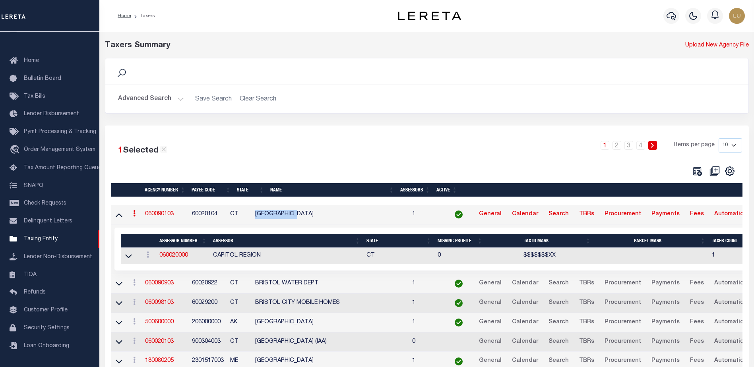
copy td "[GEOGRAPHIC_DATA]"
